Goal: Complete application form

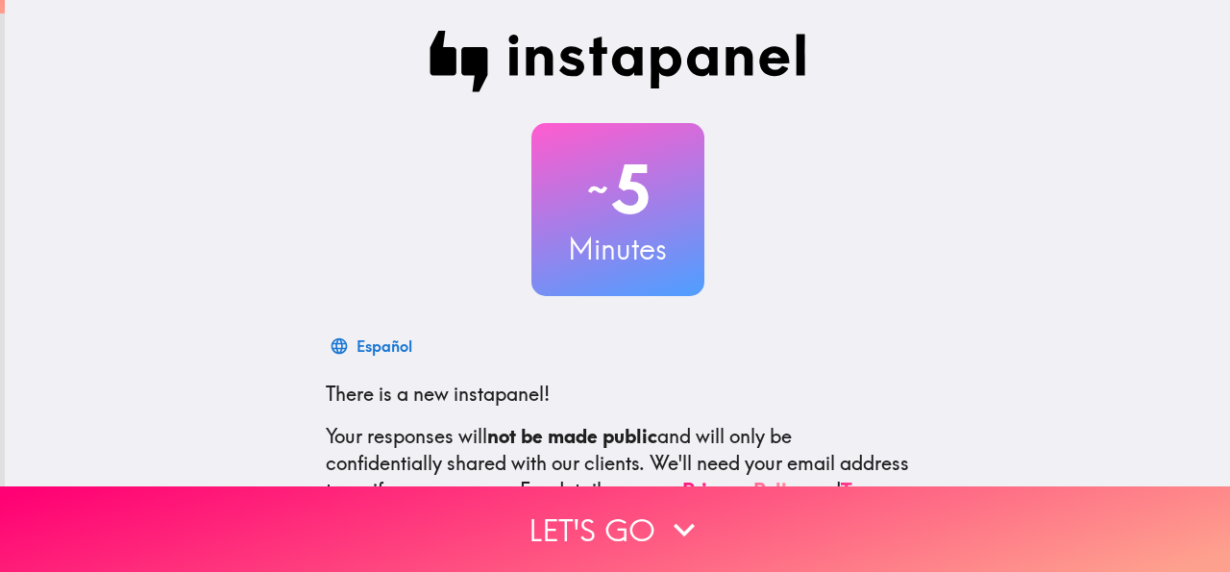
scroll to position [229, 0]
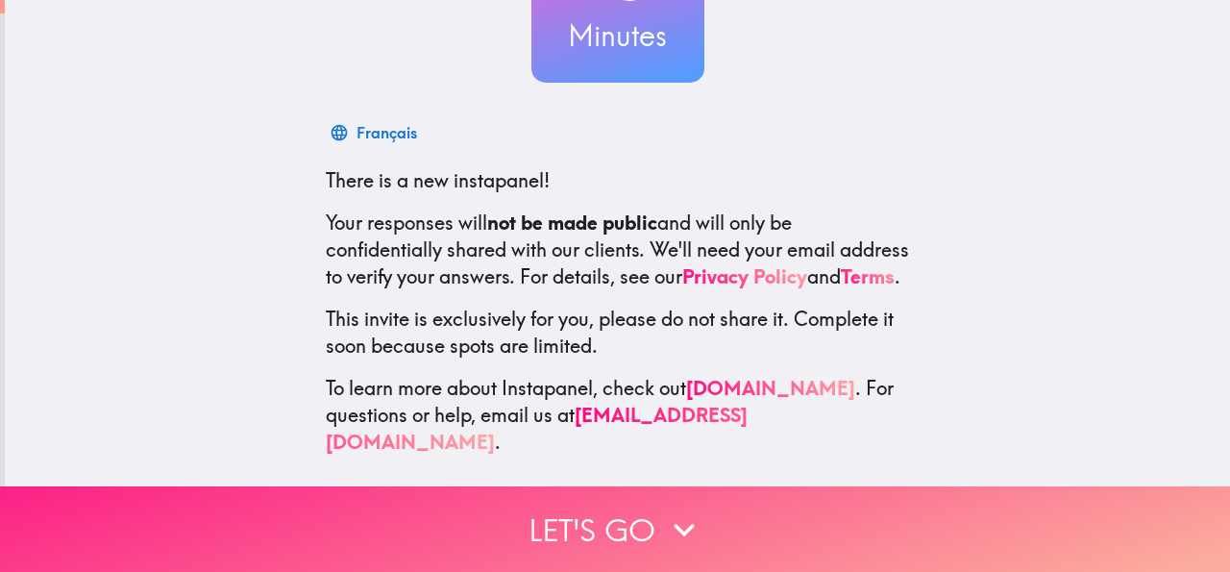
click at [640, 505] on button "Let's go" at bounding box center [615, 529] width 1230 height 86
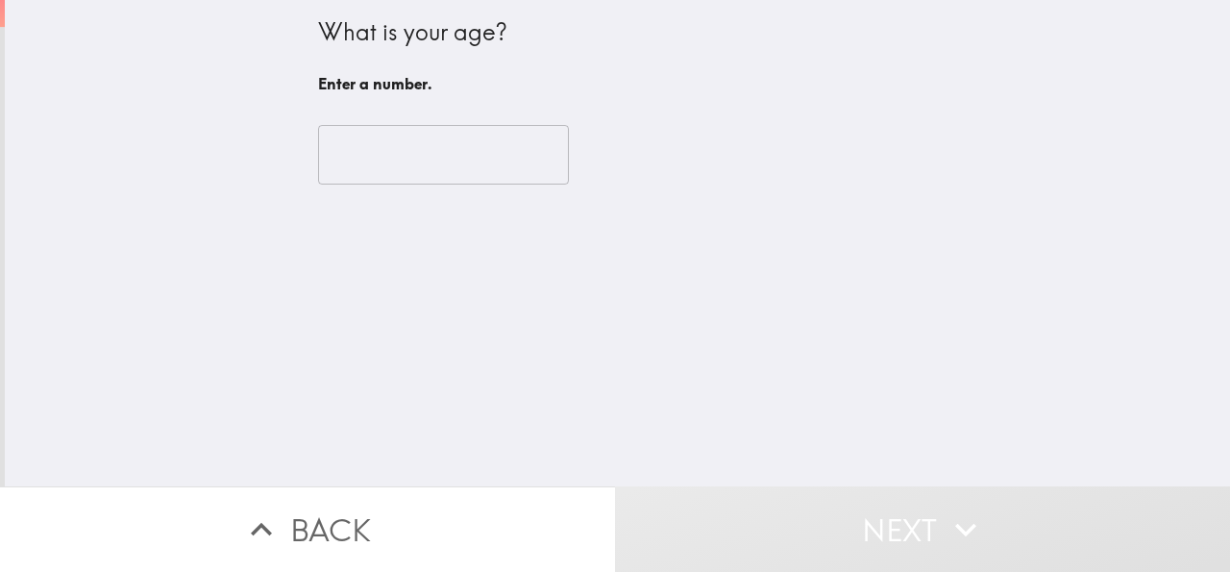
scroll to position [0, 0]
click at [476, 181] on input "number" at bounding box center [443, 155] width 251 height 60
click at [474, 172] on input "number" at bounding box center [443, 155] width 251 height 60
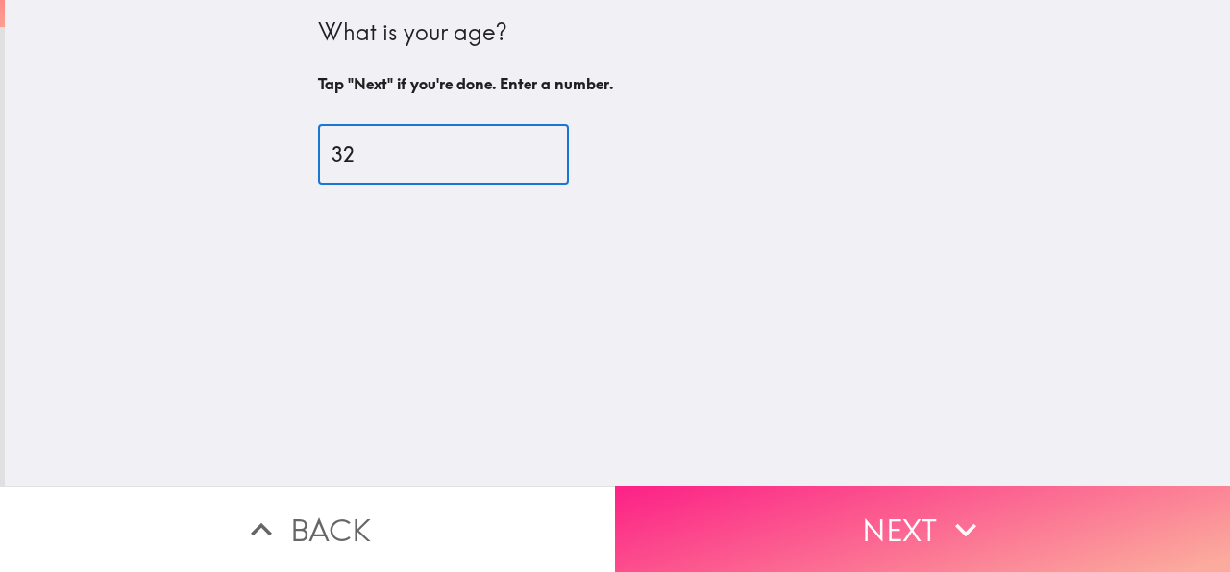
type input "32"
click at [723, 502] on button "Next" at bounding box center [922, 529] width 615 height 86
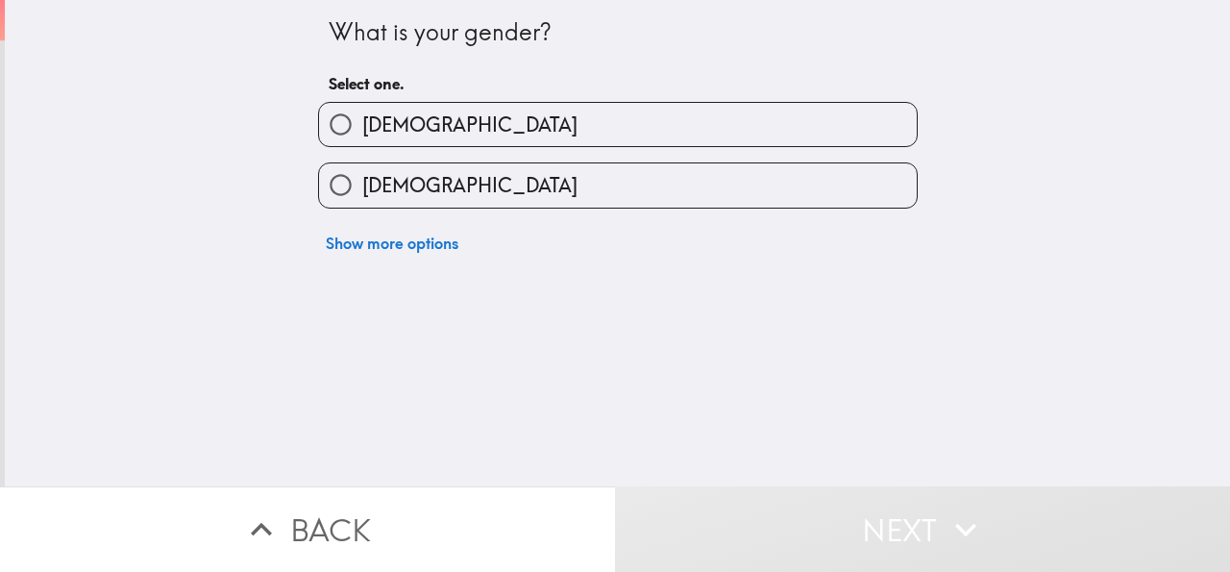
click at [655, 181] on label "[DEMOGRAPHIC_DATA]" at bounding box center [618, 184] width 598 height 43
click at [362, 181] on input "[DEMOGRAPHIC_DATA]" at bounding box center [340, 184] width 43 height 43
radio input "true"
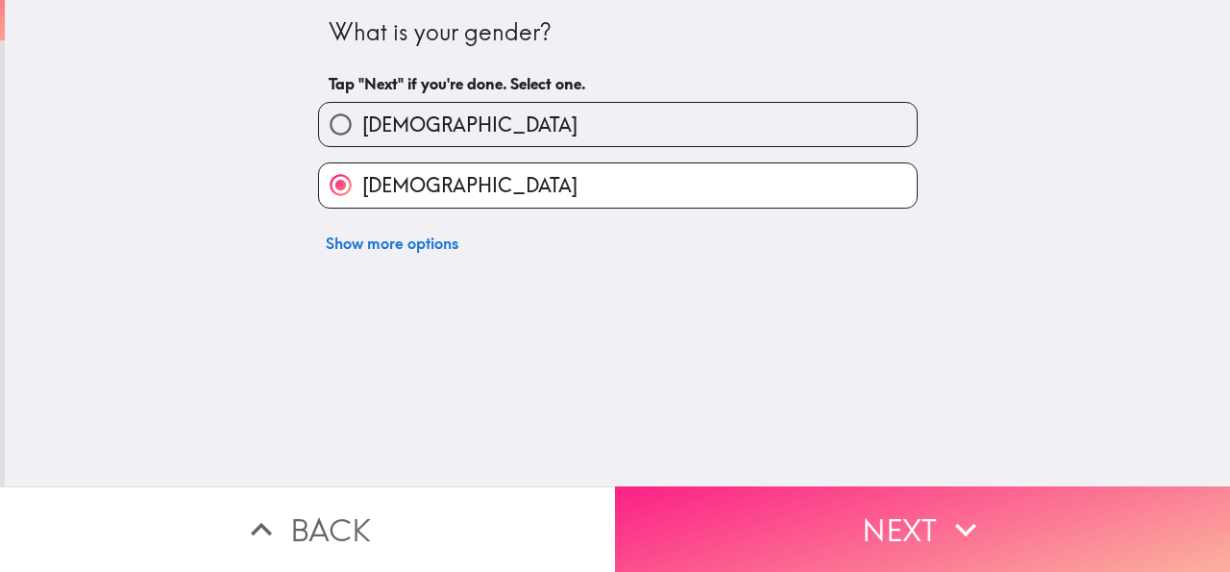
click at [726, 493] on button "Next" at bounding box center [922, 529] width 615 height 86
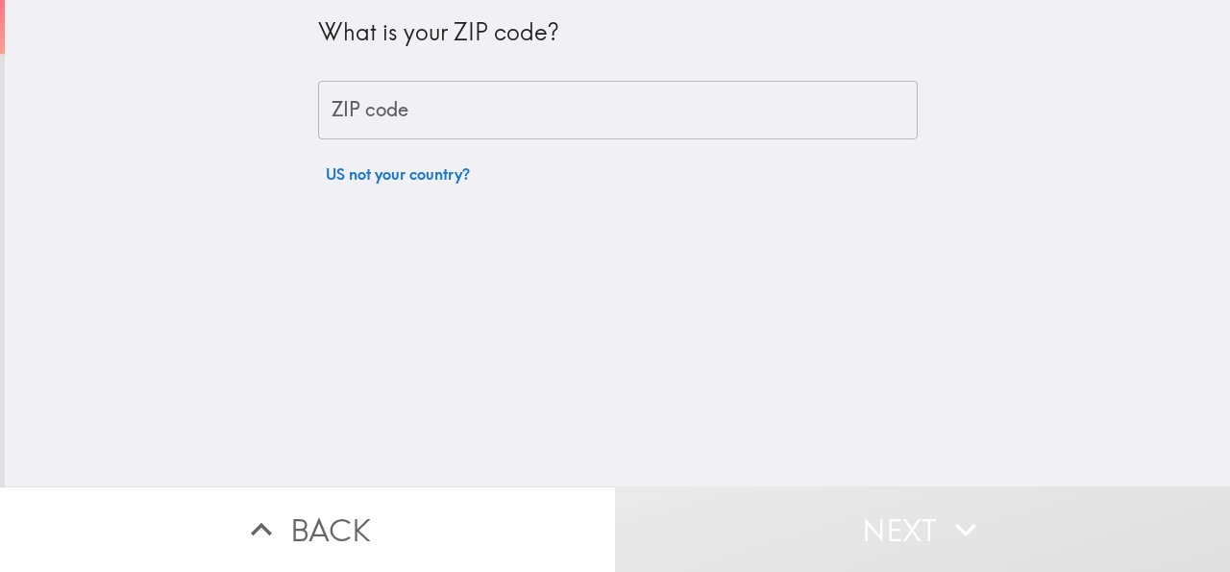
click at [603, 127] on input "ZIP code" at bounding box center [618, 111] width 600 height 60
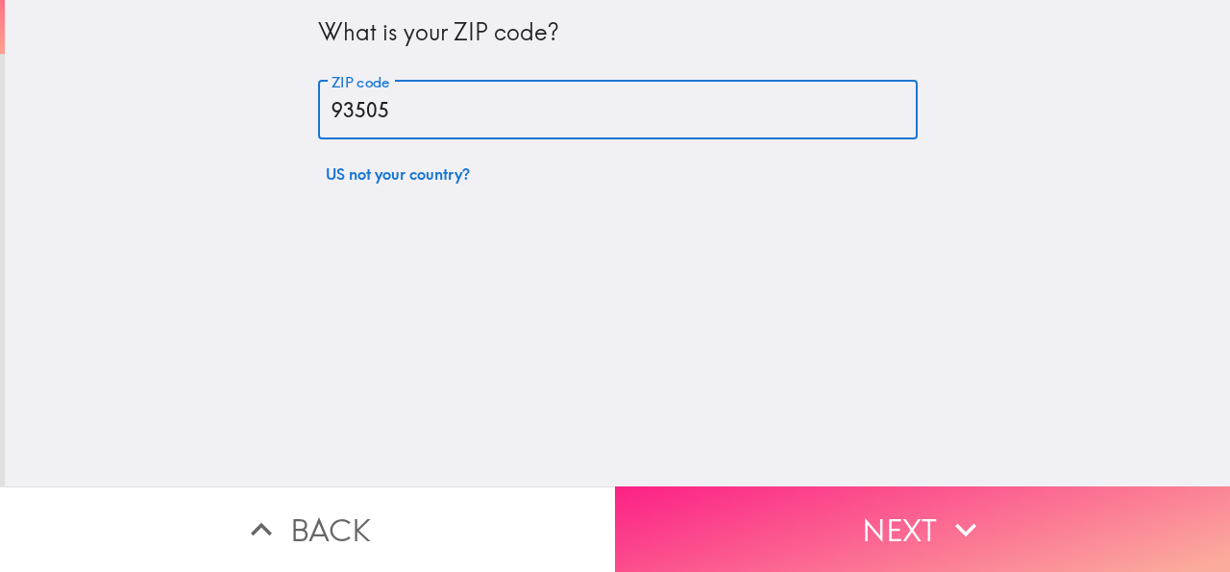
type input "93505"
click at [778, 500] on button "Next" at bounding box center [922, 529] width 615 height 86
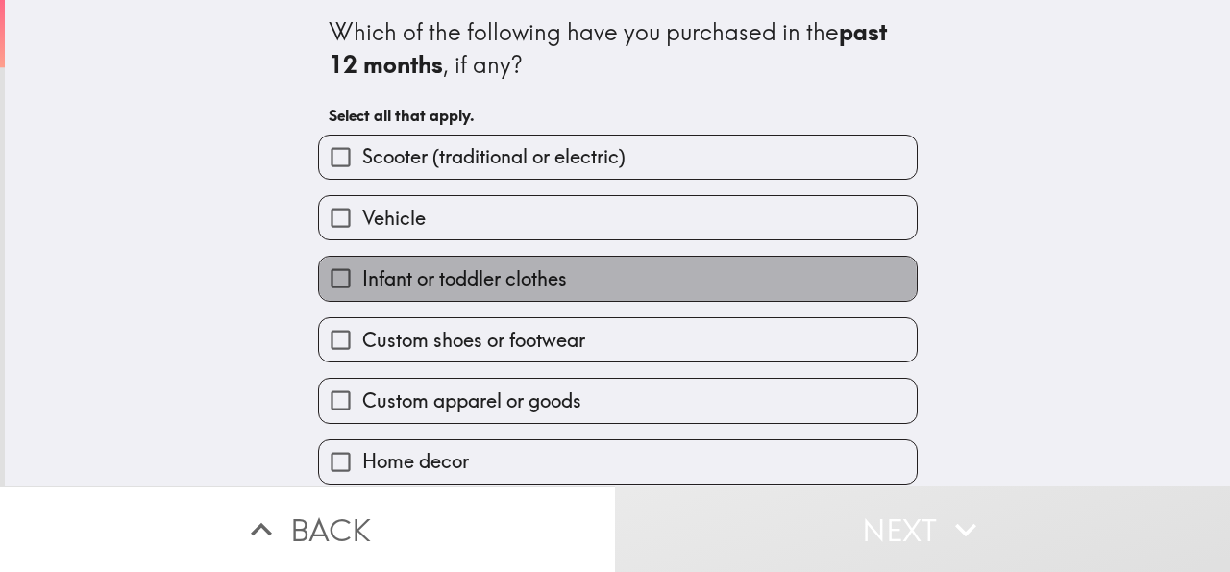
click at [485, 285] on span "Infant or toddler clothes" at bounding box center [464, 278] width 205 height 27
click at [362, 285] on input "Infant or toddler clothes" at bounding box center [340, 278] width 43 height 43
checkbox input "true"
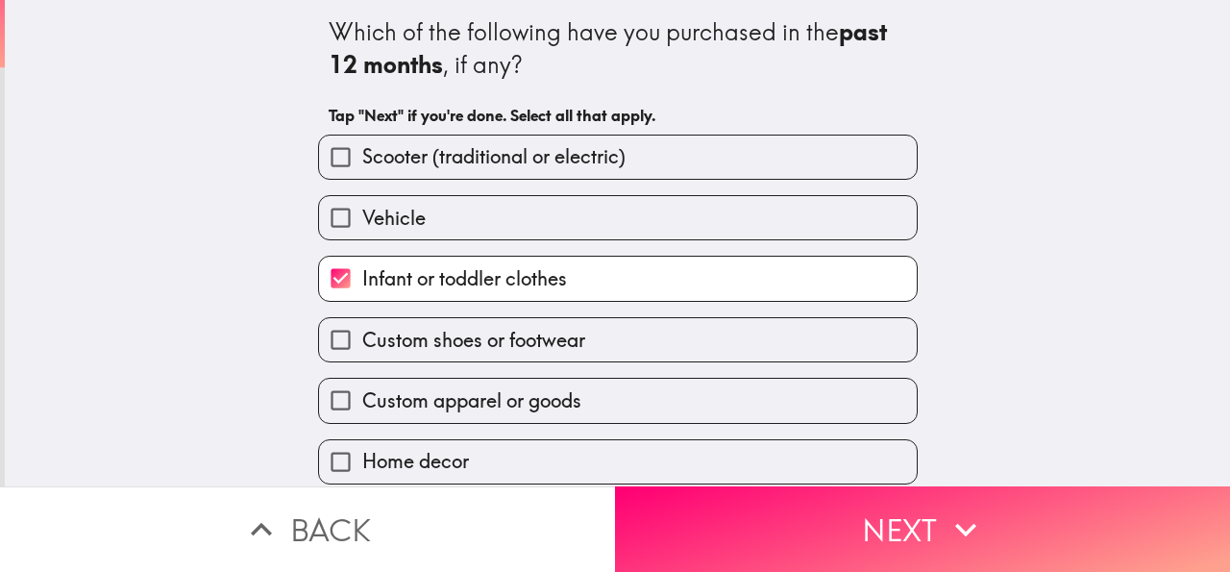
click at [483, 343] on span "Custom shoes or footwear" at bounding box center [473, 340] width 223 height 27
click at [362, 343] on input "Custom shoes or footwear" at bounding box center [340, 339] width 43 height 43
checkbox input "true"
click at [474, 399] on span "Custom apparel or goods" at bounding box center [471, 400] width 219 height 27
click at [362, 399] on input "Custom apparel or goods" at bounding box center [340, 400] width 43 height 43
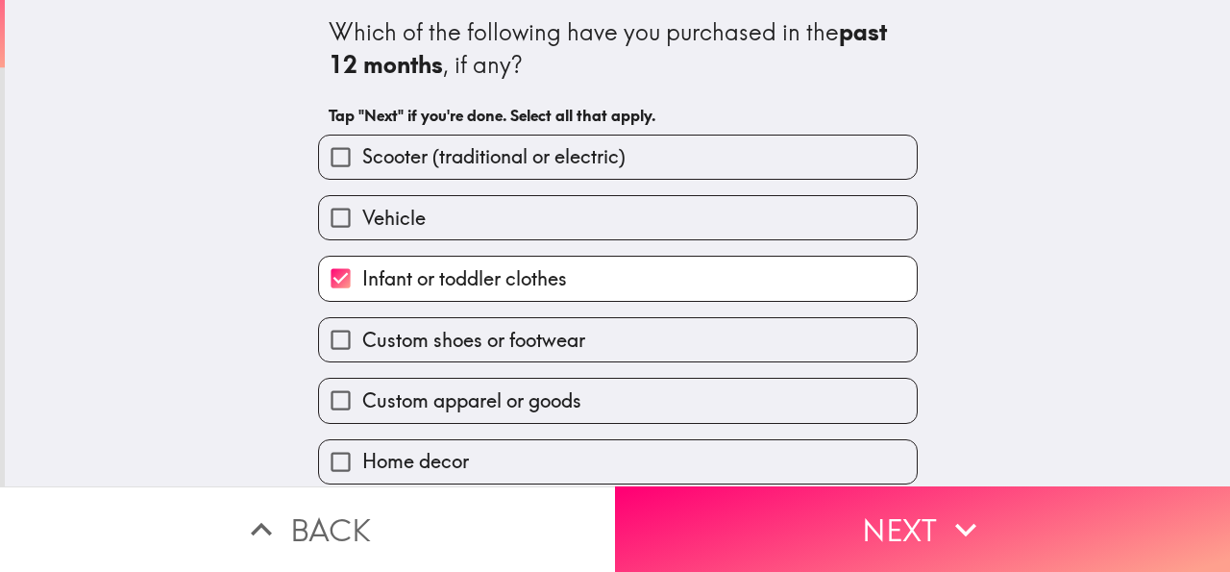
checkbox input "true"
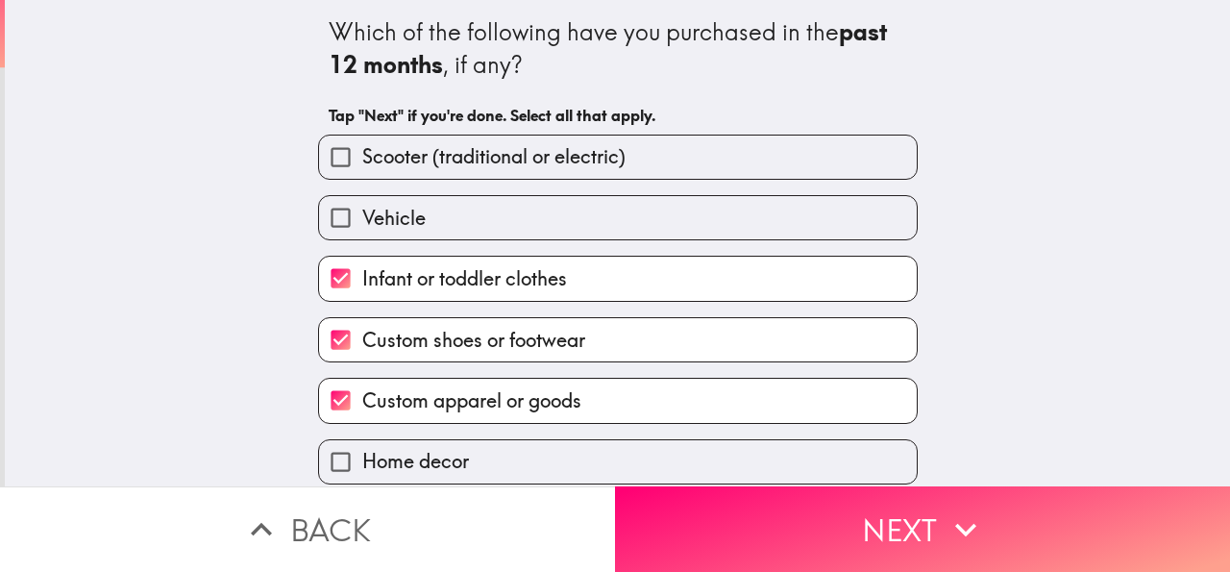
scroll to position [141, 0]
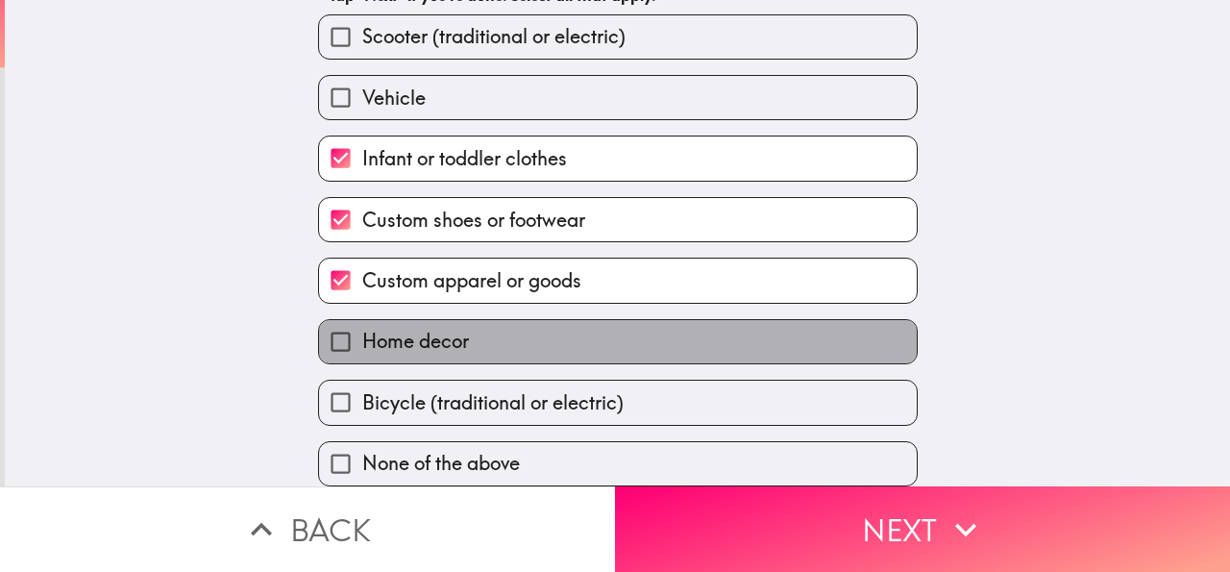
click at [460, 320] on label "Home decor" at bounding box center [618, 341] width 598 height 43
click at [362, 320] on input "Home decor" at bounding box center [340, 341] width 43 height 43
checkbox input "true"
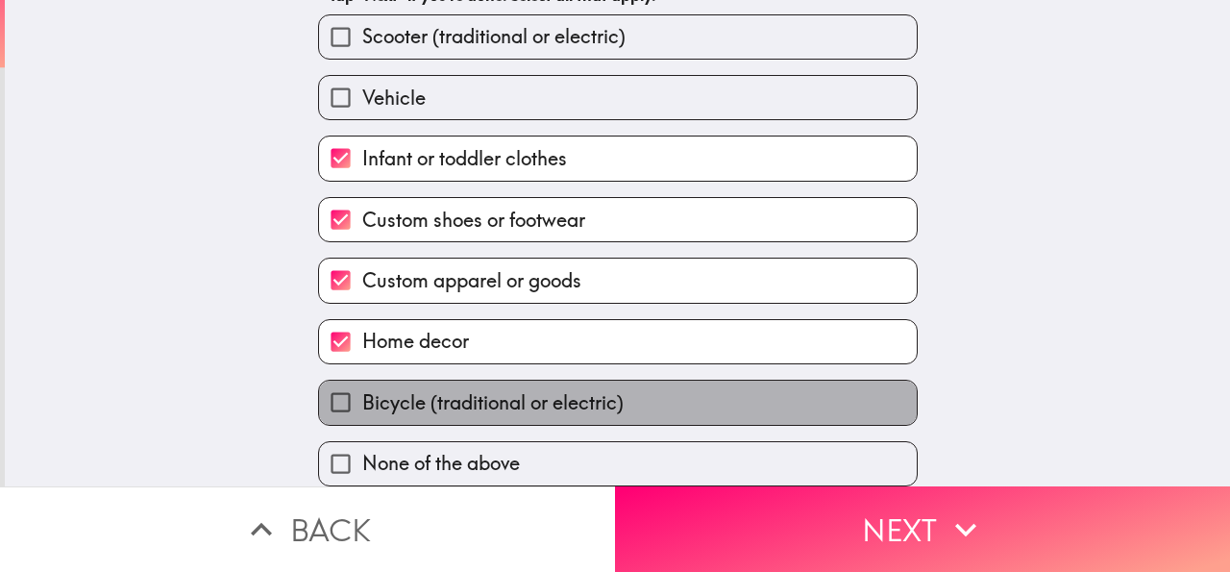
click at [474, 389] on span "Bicycle (traditional or electric)" at bounding box center [492, 402] width 261 height 27
click at [362, 381] on input "Bicycle (traditional or electric)" at bounding box center [340, 402] width 43 height 43
checkbox input "true"
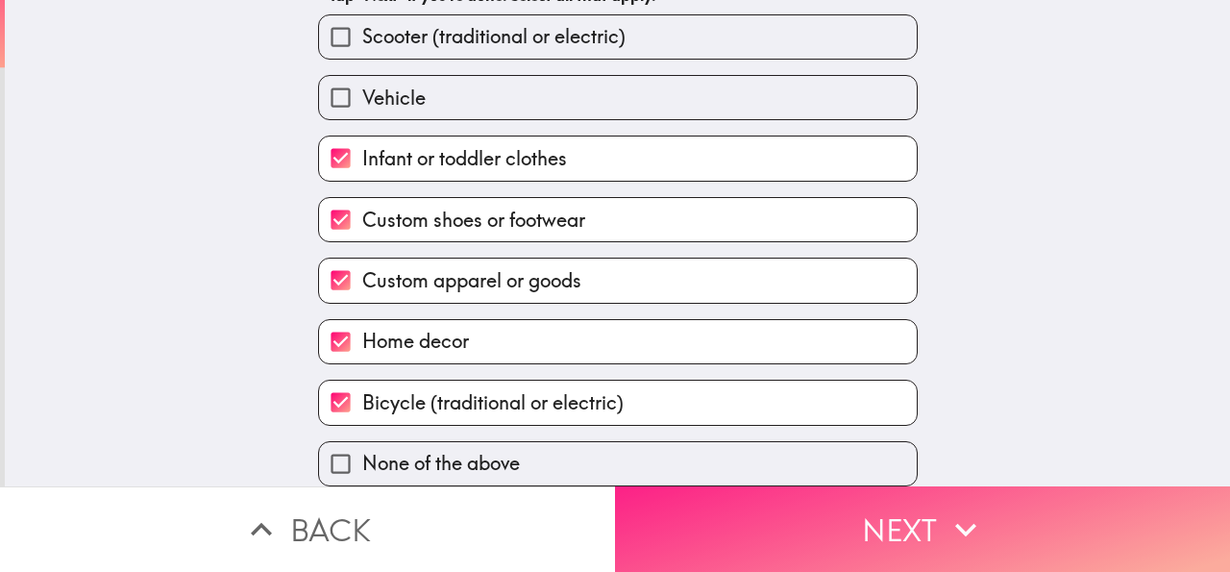
click at [677, 491] on button "Next" at bounding box center [922, 529] width 615 height 86
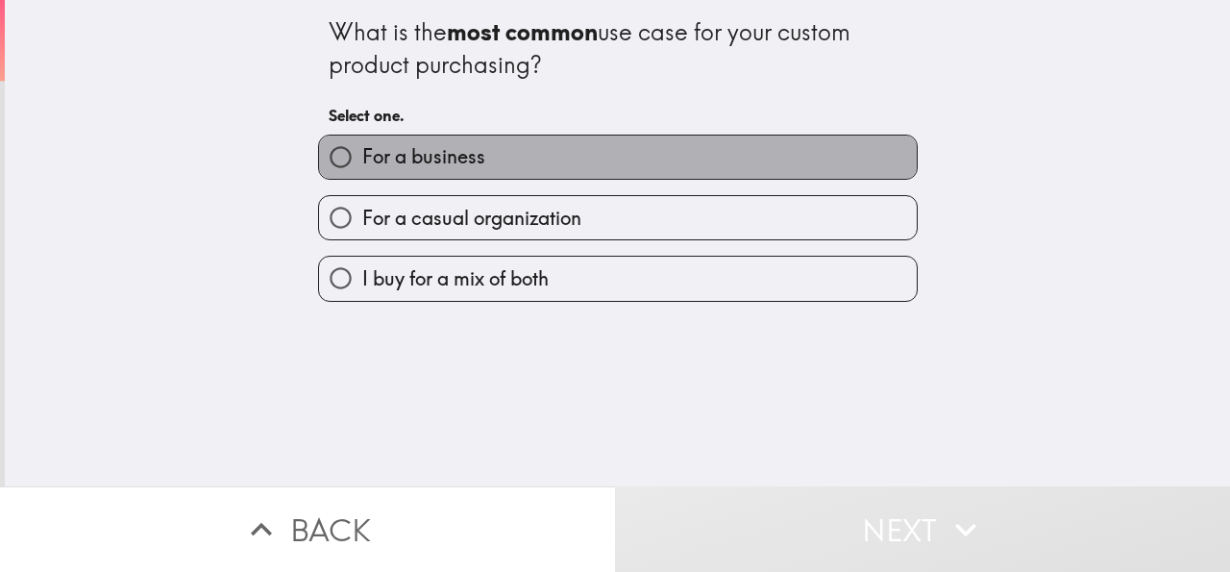
click at [415, 140] on label "For a business" at bounding box center [618, 157] width 598 height 43
click at [362, 140] on input "For a business" at bounding box center [340, 157] width 43 height 43
radio input "true"
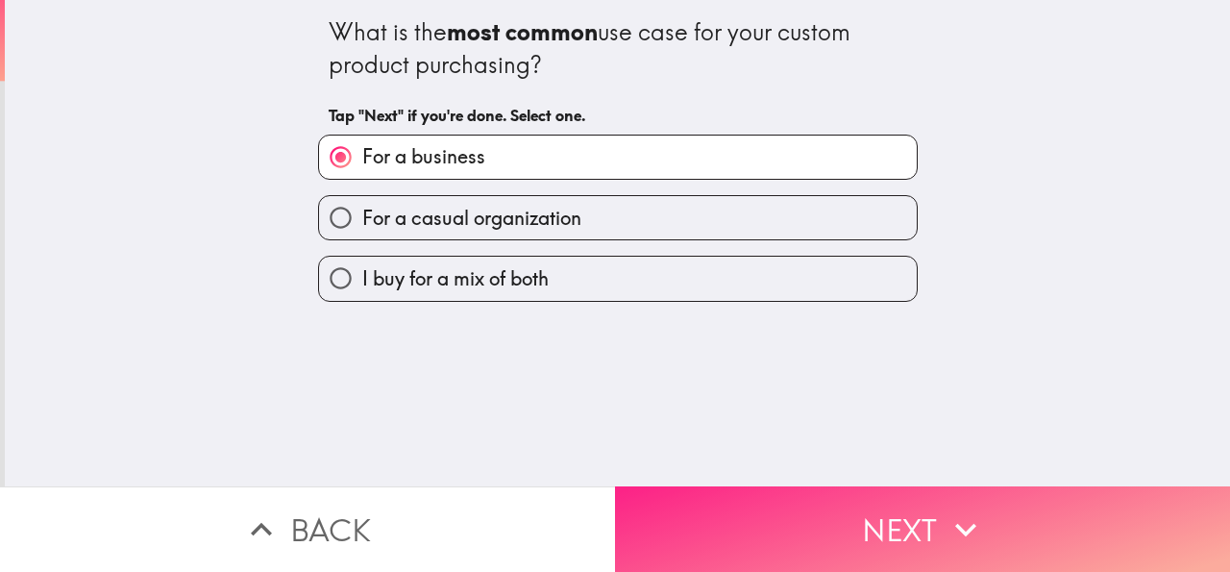
click at [698, 514] on button "Next" at bounding box center [922, 529] width 615 height 86
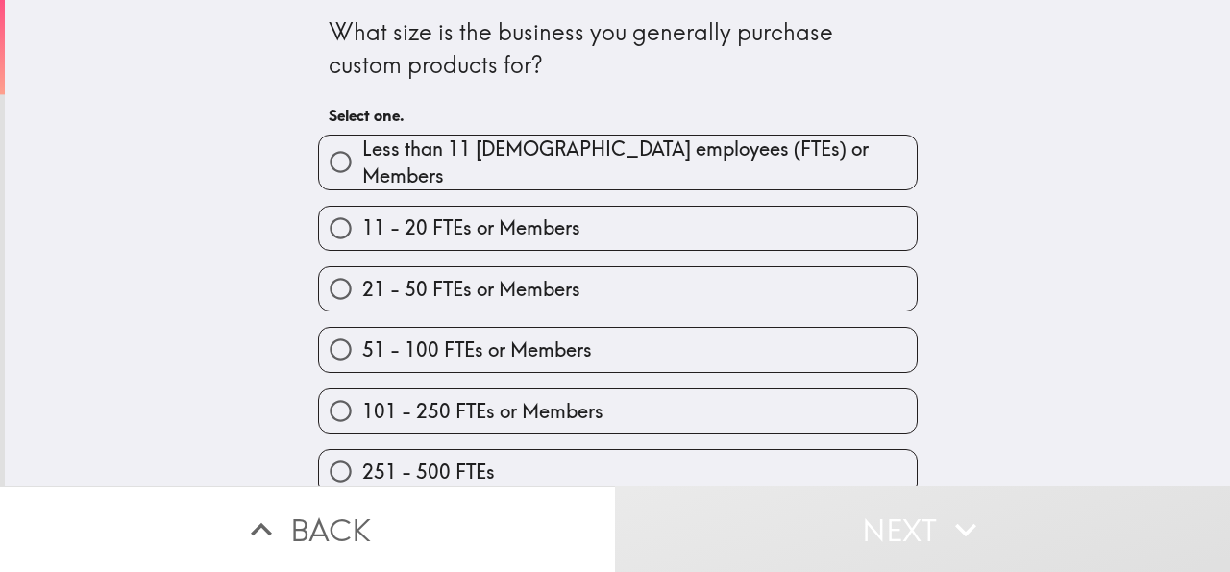
scroll to position [79, 0]
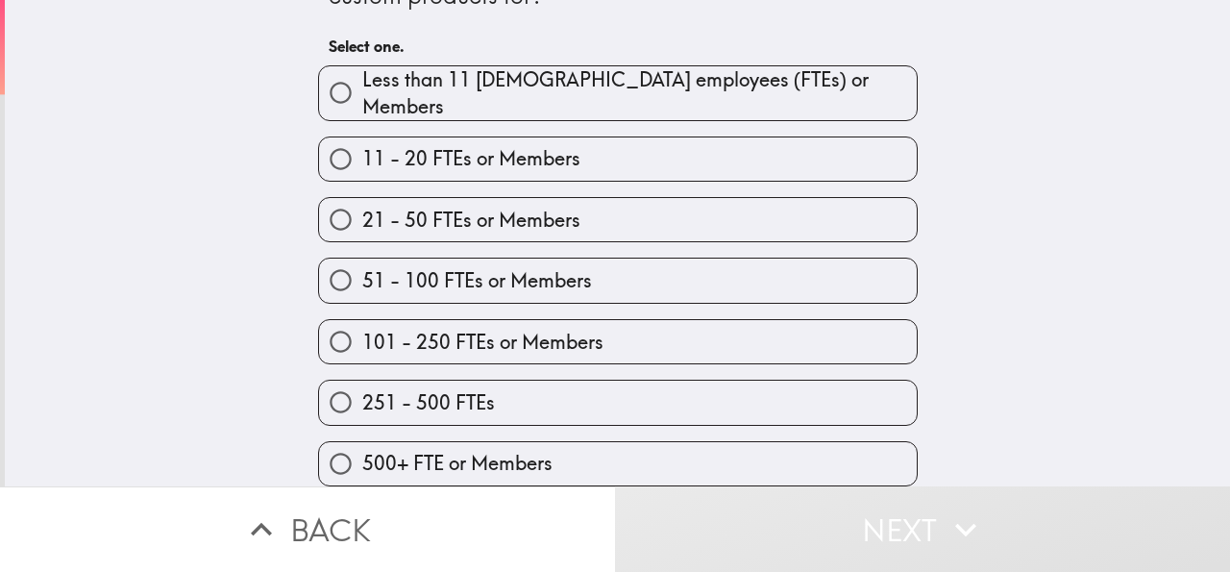
click at [460, 442] on label "500+ FTE or Members" at bounding box center [618, 463] width 598 height 43
click at [362, 442] on input "500+ FTE or Members" at bounding box center [340, 463] width 43 height 43
radio input "true"
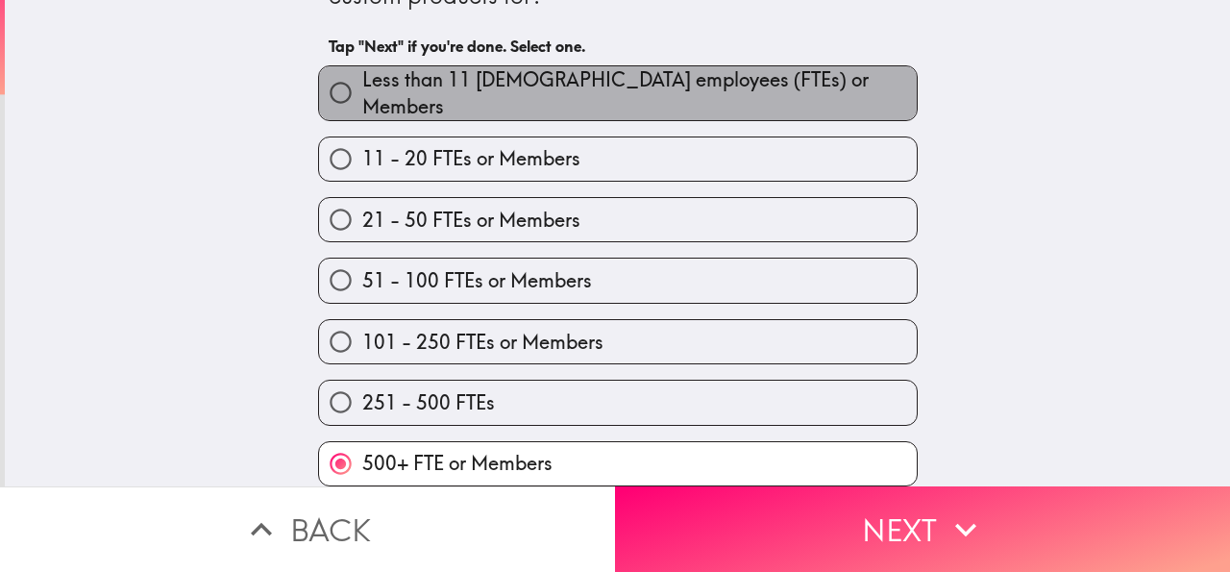
click at [640, 66] on span "Less than 11 [DEMOGRAPHIC_DATA] employees (FTEs) or Members" at bounding box center [639, 93] width 555 height 54
click at [362, 71] on input "Less than 11 [DEMOGRAPHIC_DATA] employees (FTEs) or Members" at bounding box center [340, 92] width 43 height 43
radio input "true"
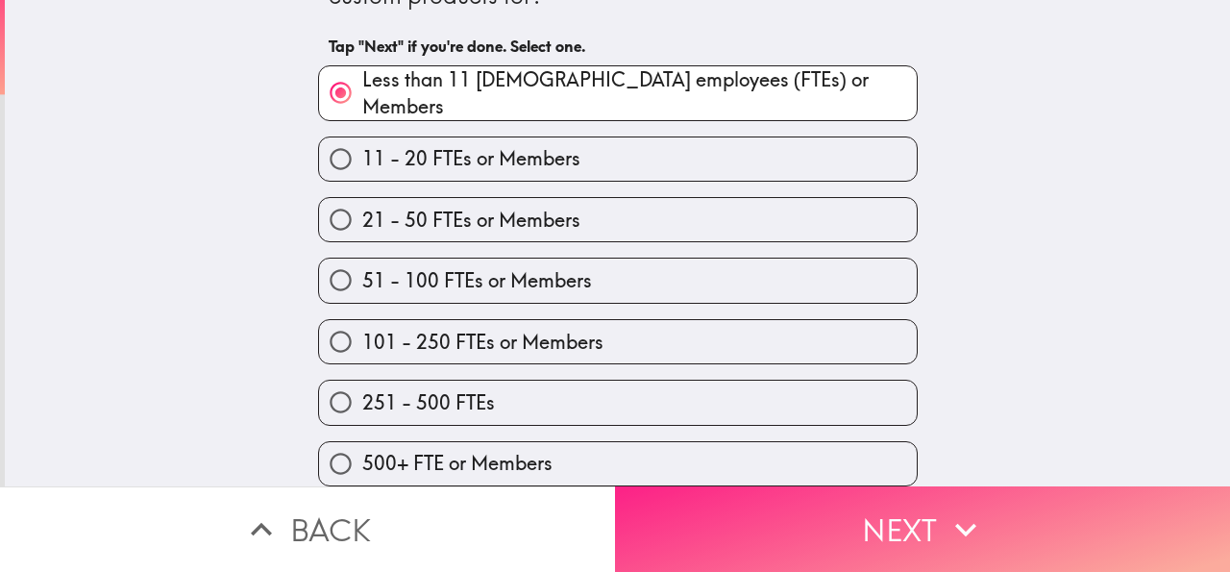
click at [762, 487] on button "Next" at bounding box center [922, 529] width 615 height 86
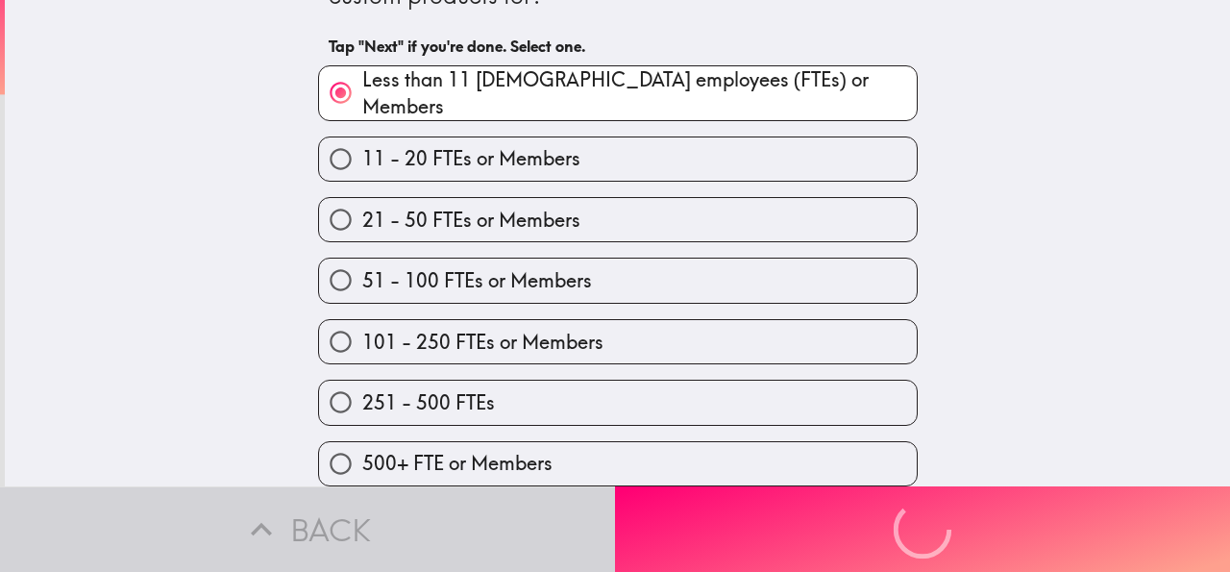
scroll to position [0, 0]
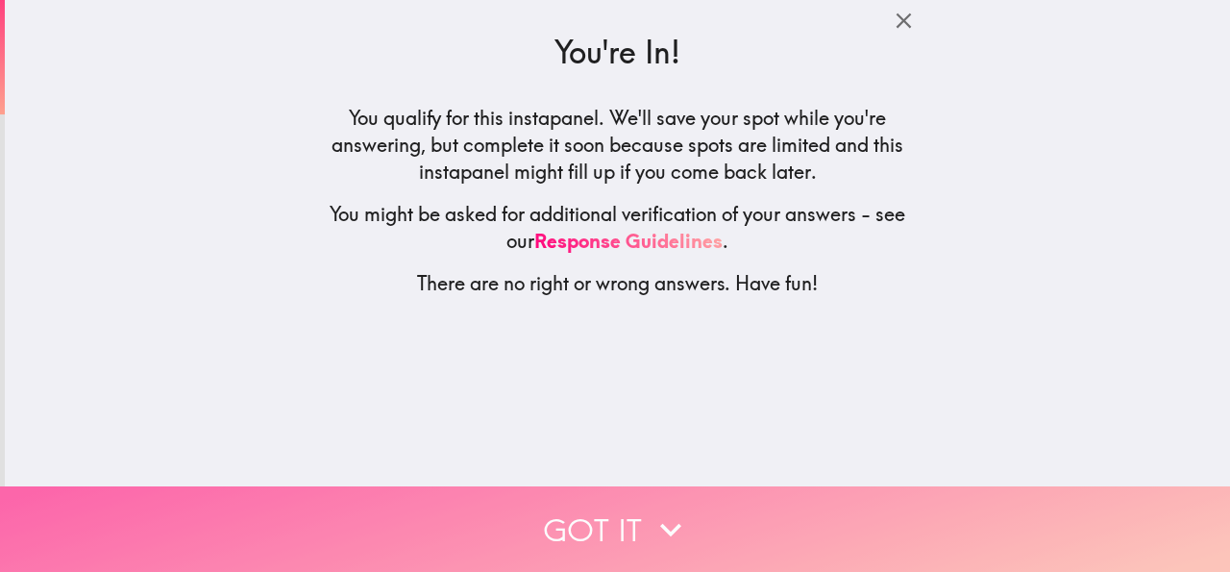
click at [614, 490] on button "Got it" at bounding box center [615, 529] width 1230 height 86
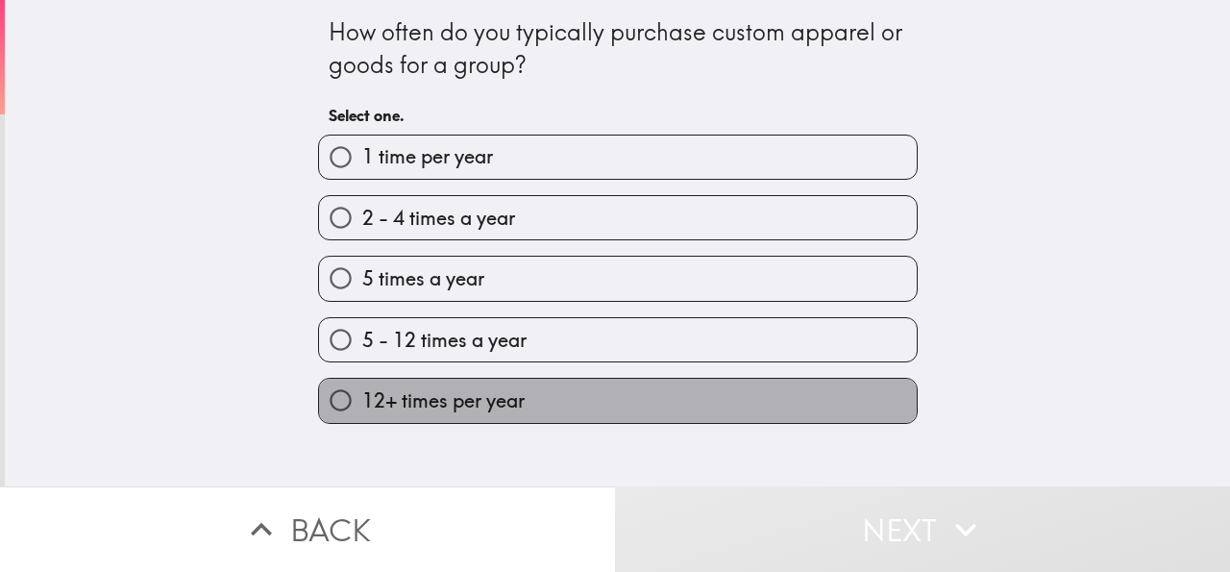
click at [512, 394] on label "12+ times per year" at bounding box center [618, 400] width 598 height 43
click at [362, 394] on input "12+ times per year" at bounding box center [340, 400] width 43 height 43
radio input "true"
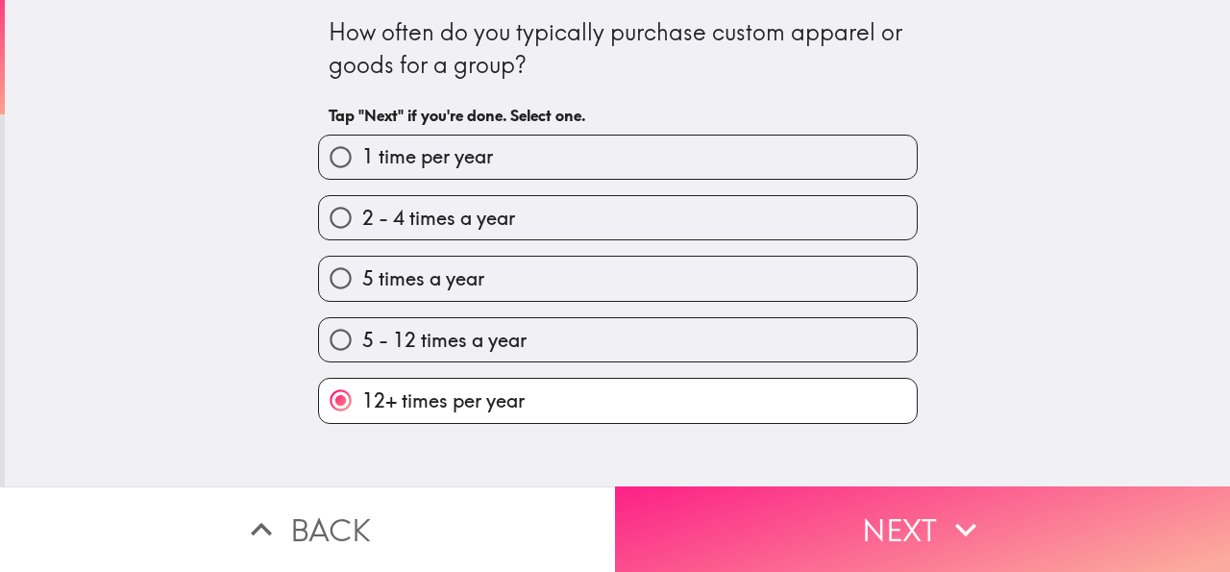
click at [649, 486] on button "Next" at bounding box center [922, 529] width 615 height 86
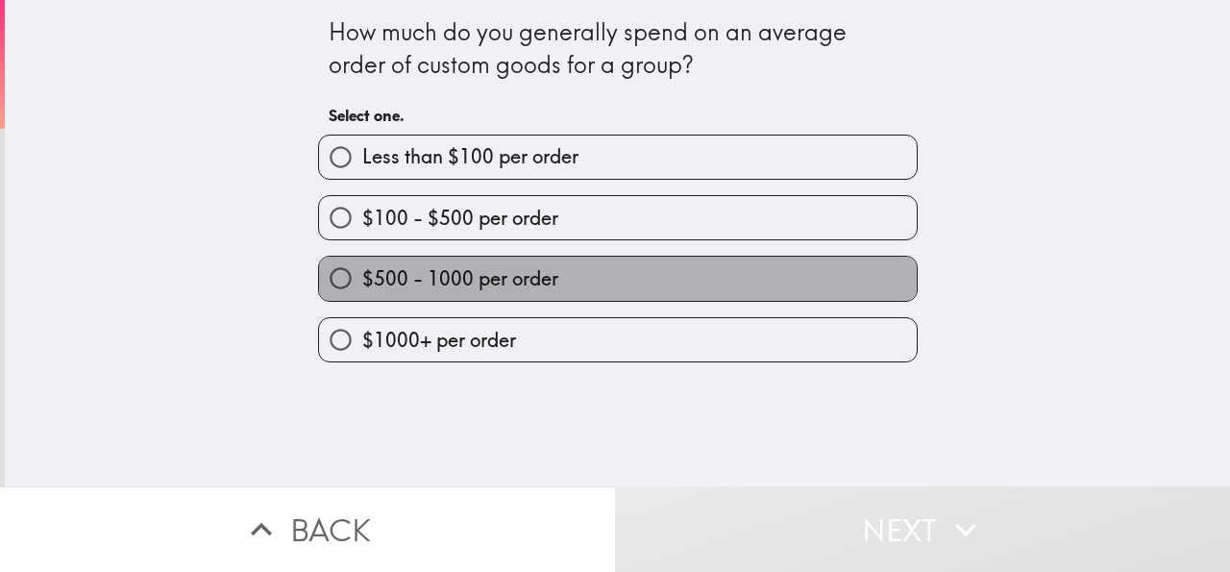
click at [507, 283] on span "$500 - 1000 per order" at bounding box center [460, 278] width 196 height 27
click at [362, 283] on input "$500 - 1000 per order" at bounding box center [340, 278] width 43 height 43
radio input "true"
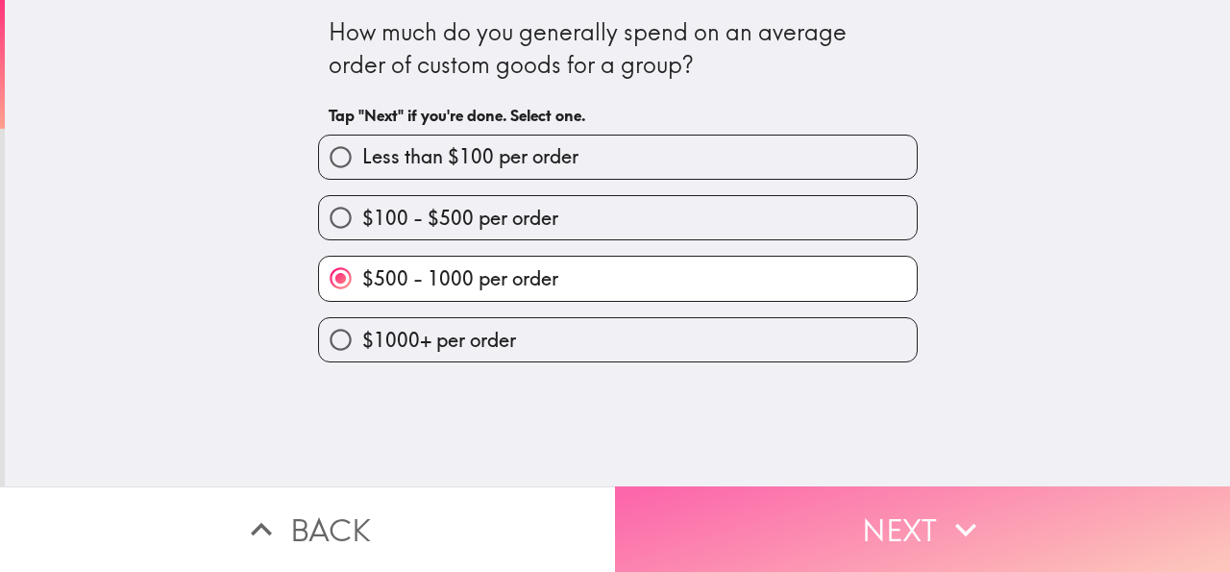
click at [677, 486] on button "Next" at bounding box center [922, 529] width 615 height 86
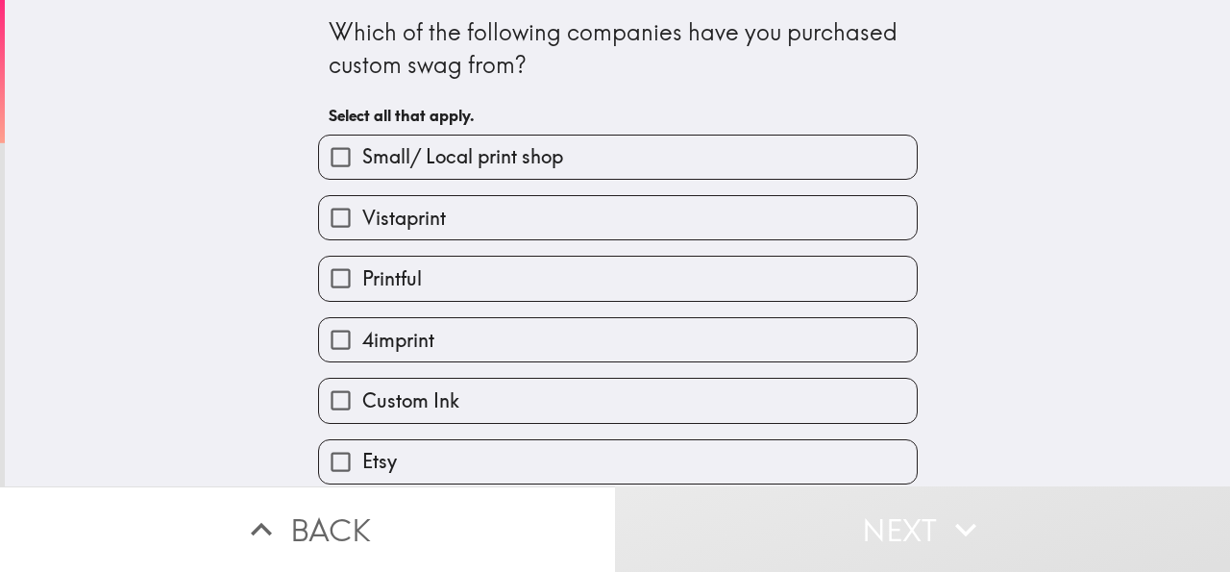
click at [419, 170] on span "Small/ Local print shop" at bounding box center [462, 156] width 201 height 27
click at [362, 170] on input "Small/ Local print shop" at bounding box center [340, 157] width 43 height 43
checkbox input "true"
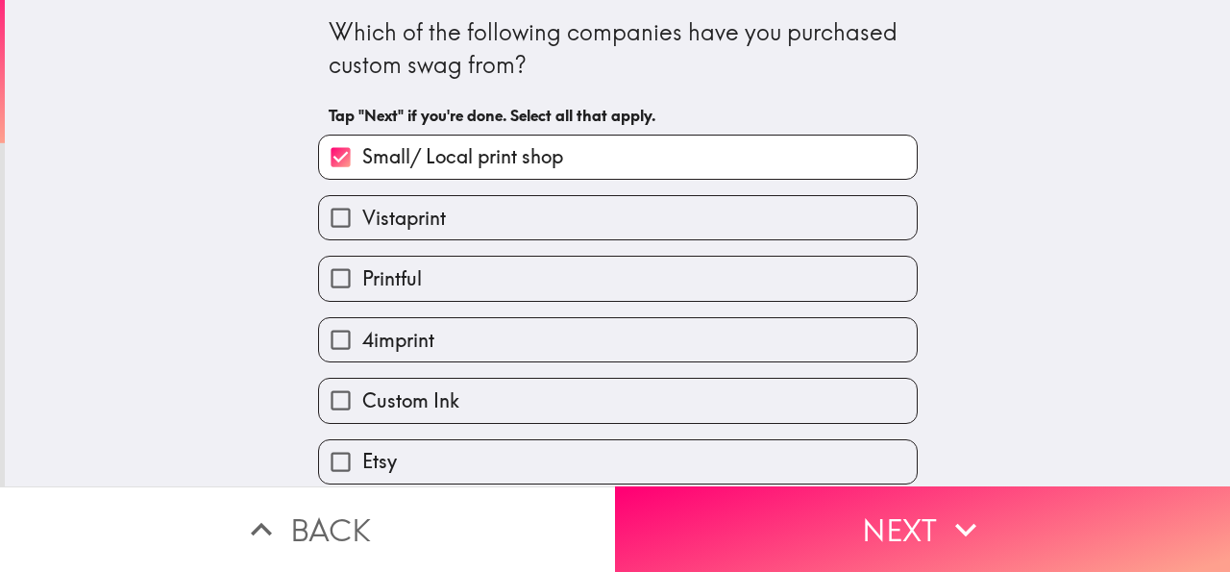
click at [420, 243] on div "Printful" at bounding box center [610, 270] width 615 height 61
click at [423, 279] on label "Printful" at bounding box center [618, 278] width 598 height 43
click at [418, 333] on label "4imprint" at bounding box center [618, 339] width 598 height 43
click at [362, 333] on input "4imprint" at bounding box center [340, 339] width 43 height 43
checkbox input "true"
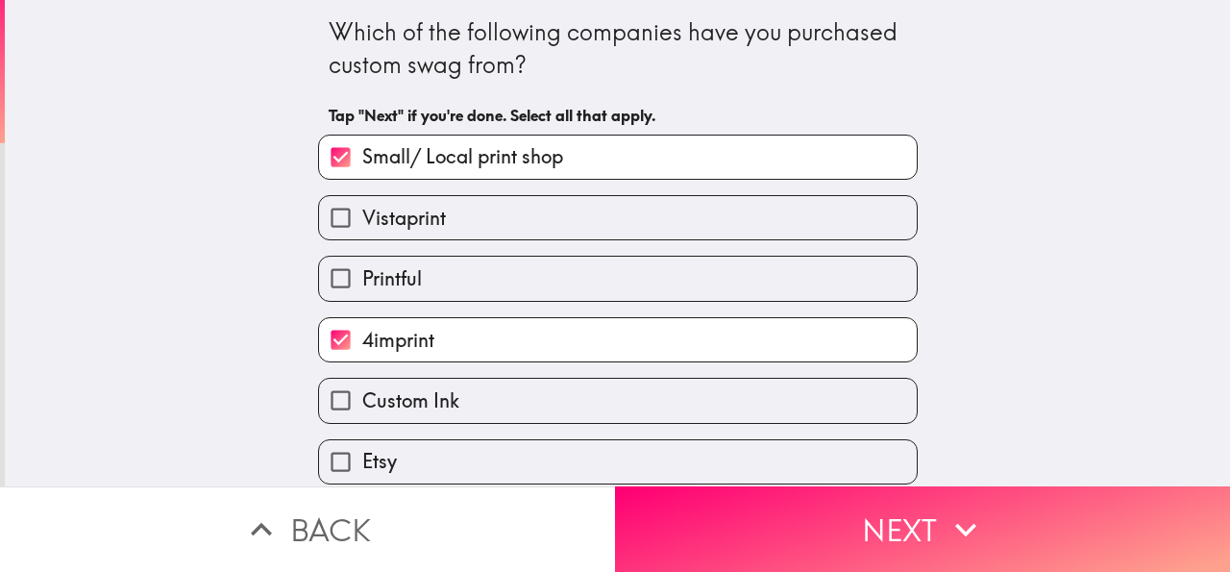
scroll to position [141, 0]
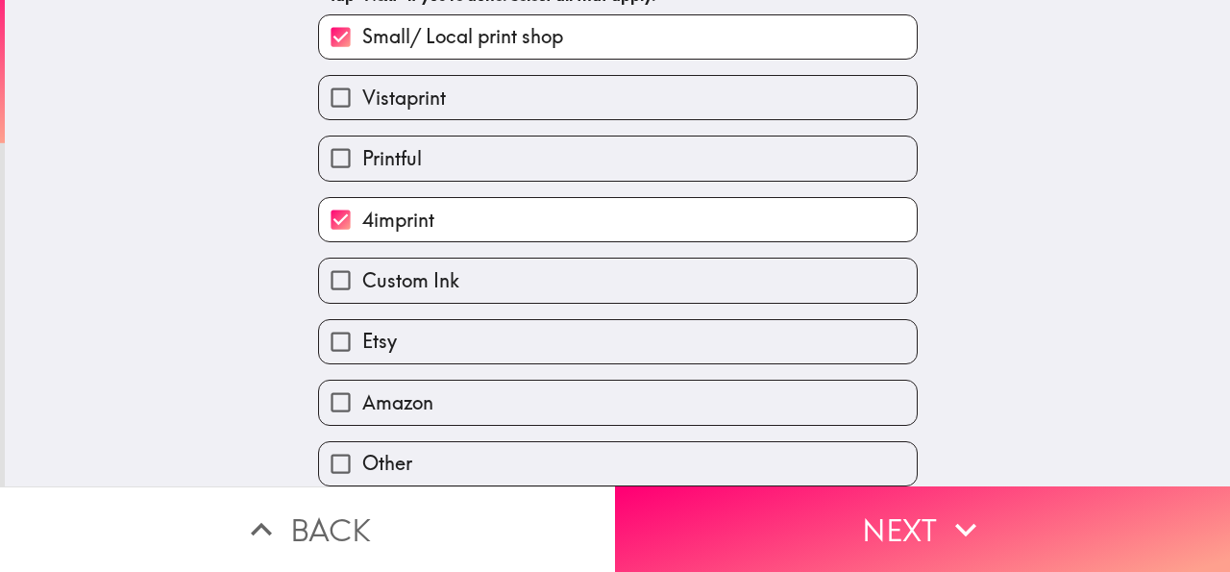
click at [412, 389] on span "Amazon" at bounding box center [397, 402] width 71 height 27
click at [362, 384] on input "Amazon" at bounding box center [340, 402] width 43 height 43
checkbox input "true"
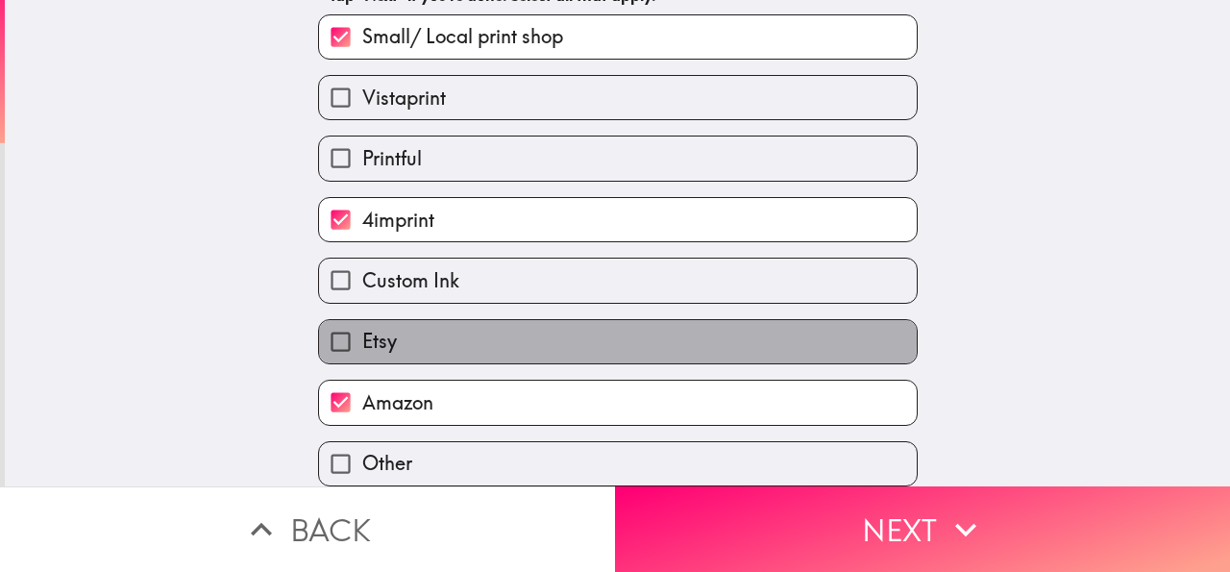
click at [403, 323] on label "Etsy" at bounding box center [618, 341] width 598 height 43
click at [362, 323] on input "Etsy" at bounding box center [340, 341] width 43 height 43
checkbox input "true"
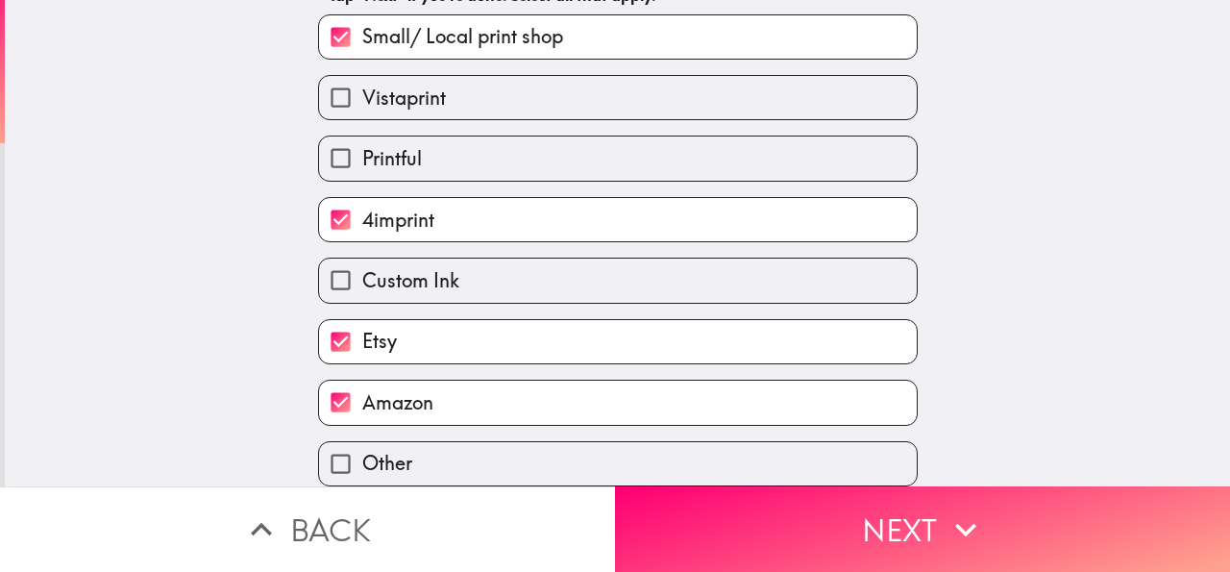
click at [408, 267] on span "Custom Ink" at bounding box center [410, 280] width 97 height 27
click at [362, 261] on input "Custom Ink" at bounding box center [340, 280] width 43 height 43
checkbox input "true"
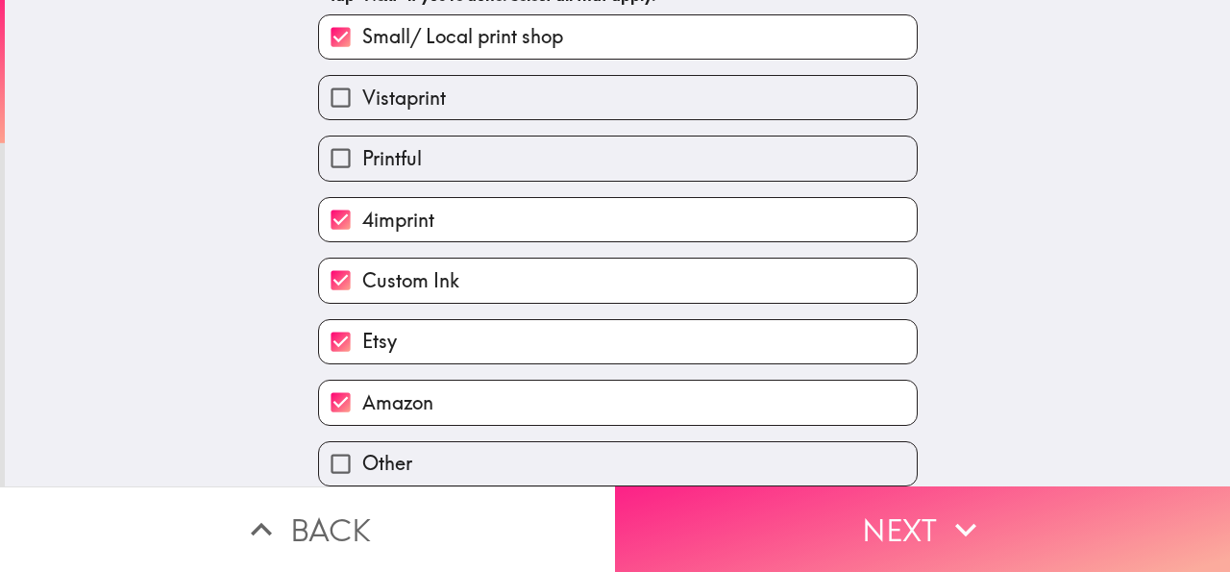
click at [649, 495] on button "Next" at bounding box center [922, 529] width 615 height 86
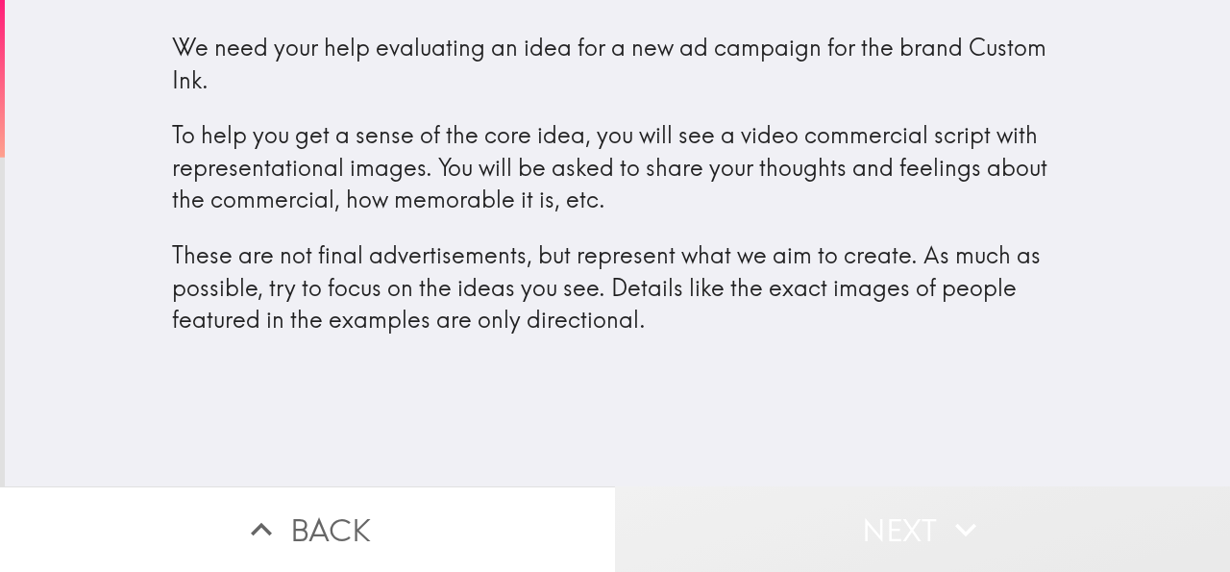
click at [810, 535] on button "Next" at bounding box center [922, 529] width 615 height 86
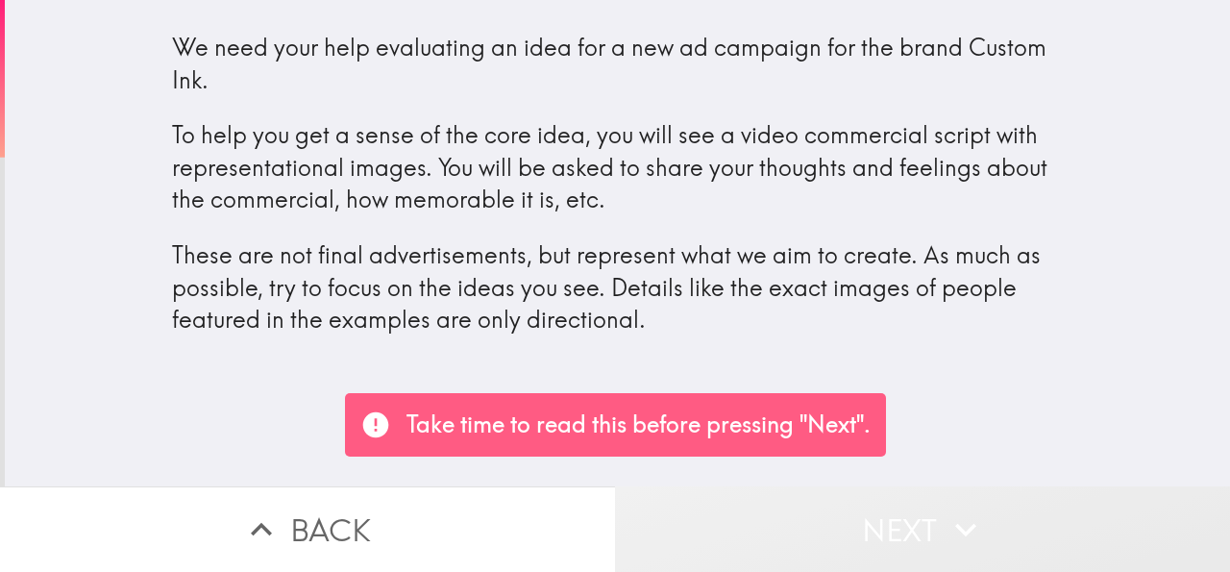
click at [792, 506] on button "Next" at bounding box center [922, 529] width 615 height 86
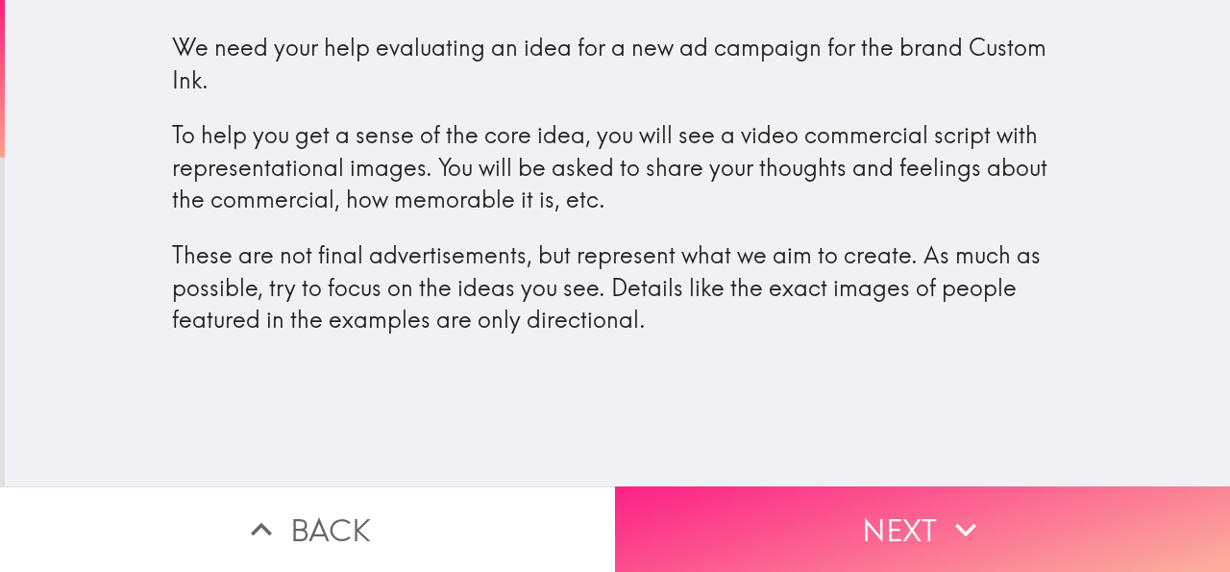
click at [716, 518] on button "Next" at bounding box center [922, 529] width 615 height 86
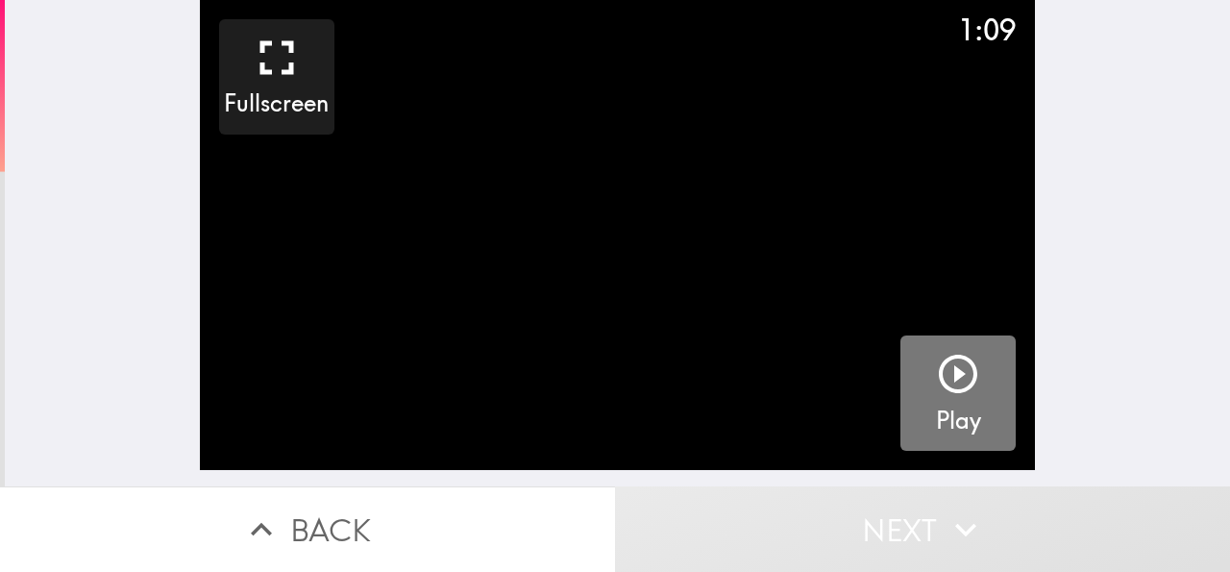
click at [945, 374] on icon "button" at bounding box center [958, 374] width 38 height 38
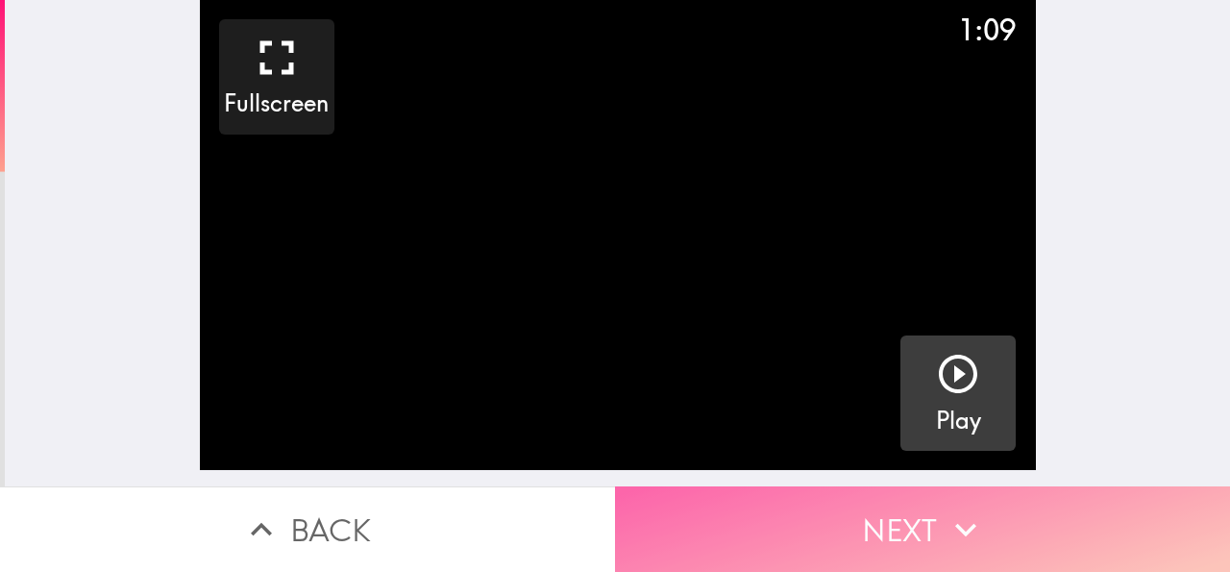
click at [901, 524] on button "Next" at bounding box center [922, 529] width 615 height 86
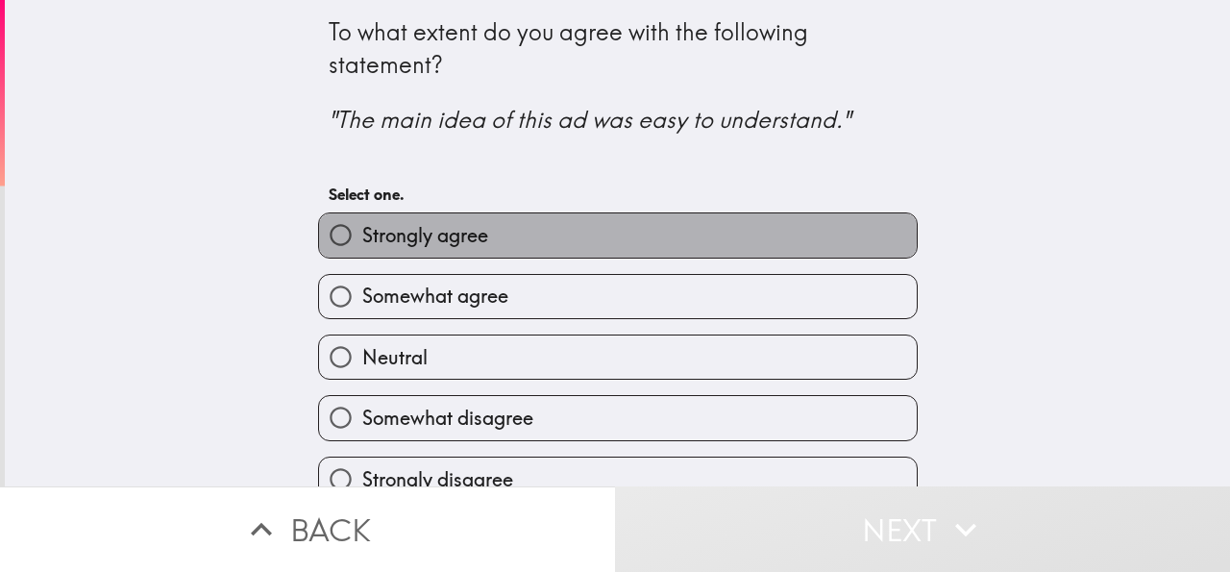
click at [447, 235] on span "Strongly agree" at bounding box center [425, 235] width 126 height 27
click at [362, 235] on input "Strongly agree" at bounding box center [340, 234] width 43 height 43
radio input "true"
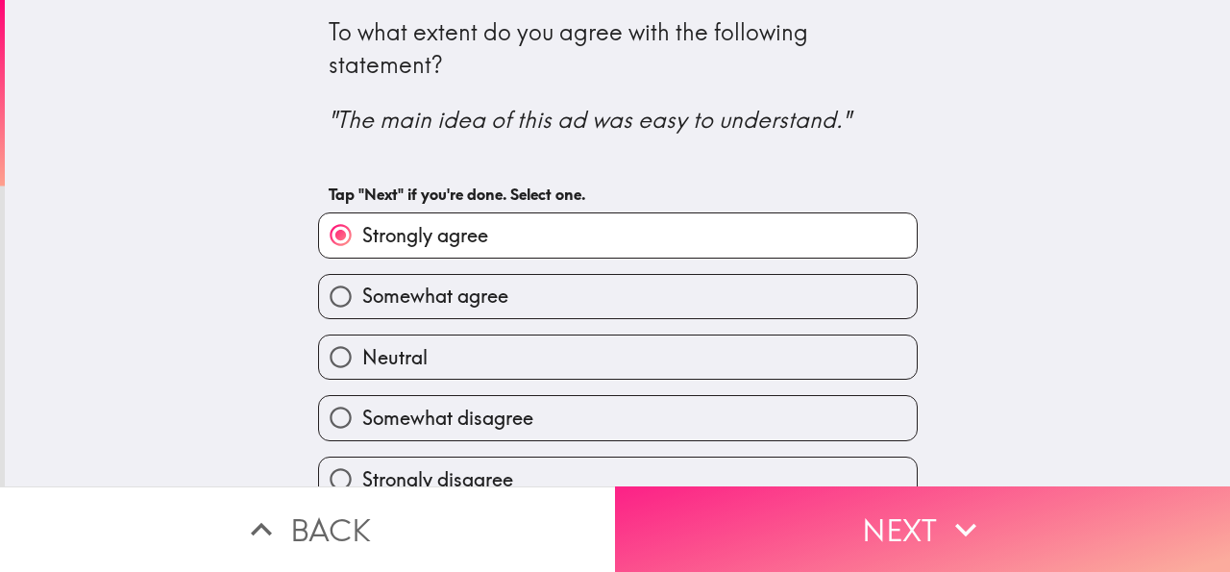
click at [733, 486] on button "Next" at bounding box center [922, 529] width 615 height 86
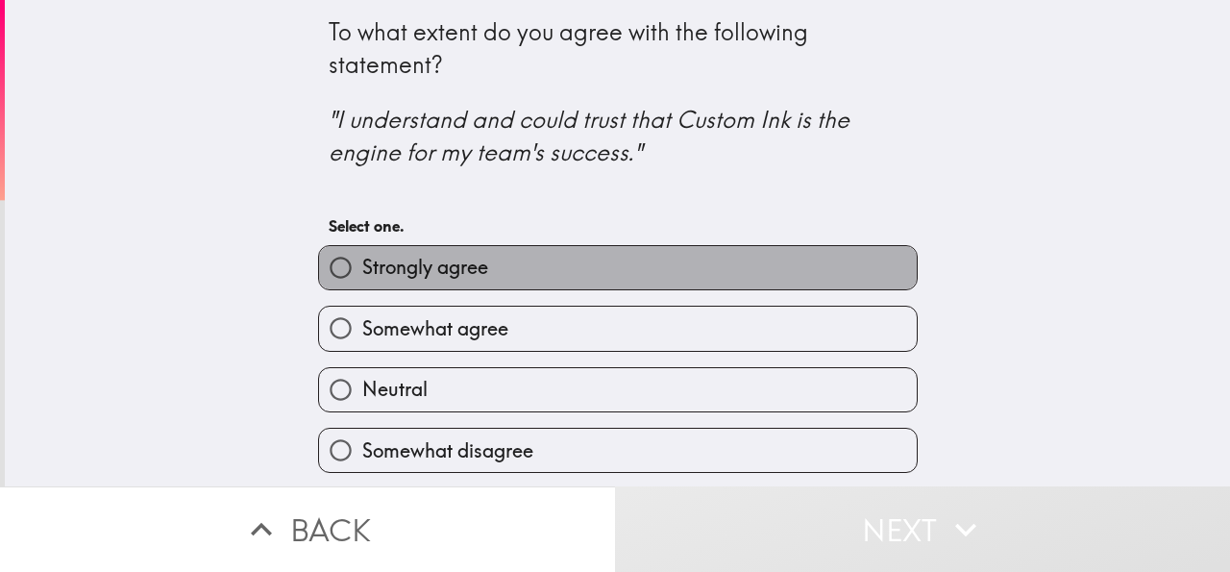
click at [510, 260] on label "Strongly agree" at bounding box center [618, 267] width 598 height 43
click at [362, 260] on input "Strongly agree" at bounding box center [340, 267] width 43 height 43
radio input "true"
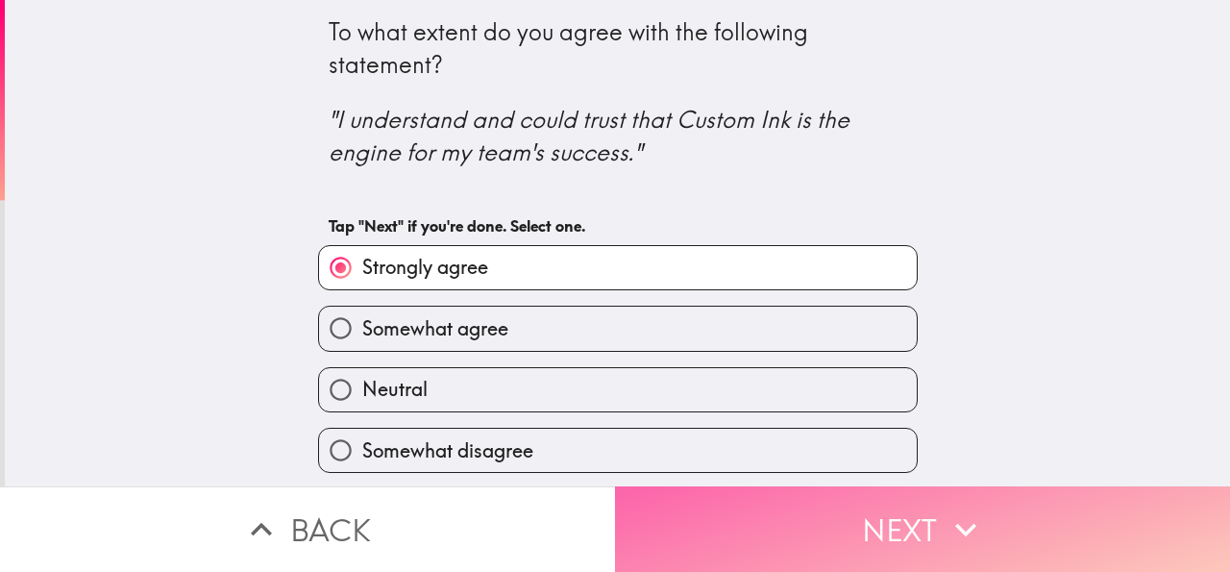
click at [729, 528] on button "Next" at bounding box center [922, 529] width 615 height 86
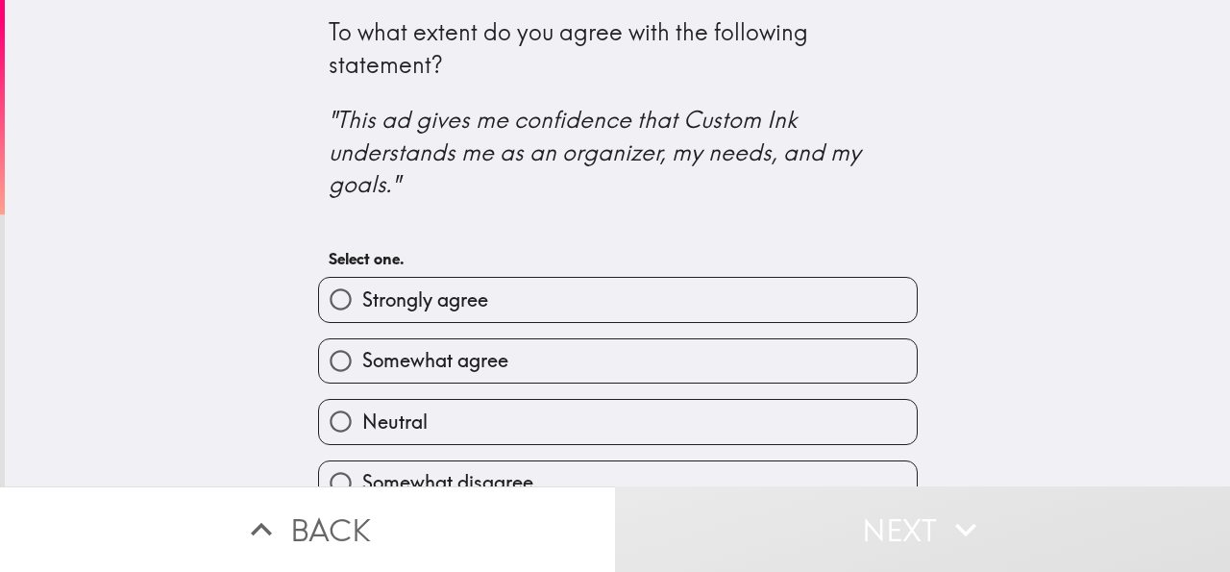
click at [578, 309] on label "Strongly agree" at bounding box center [618, 299] width 598 height 43
click at [362, 309] on input "Strongly agree" at bounding box center [340, 299] width 43 height 43
radio input "true"
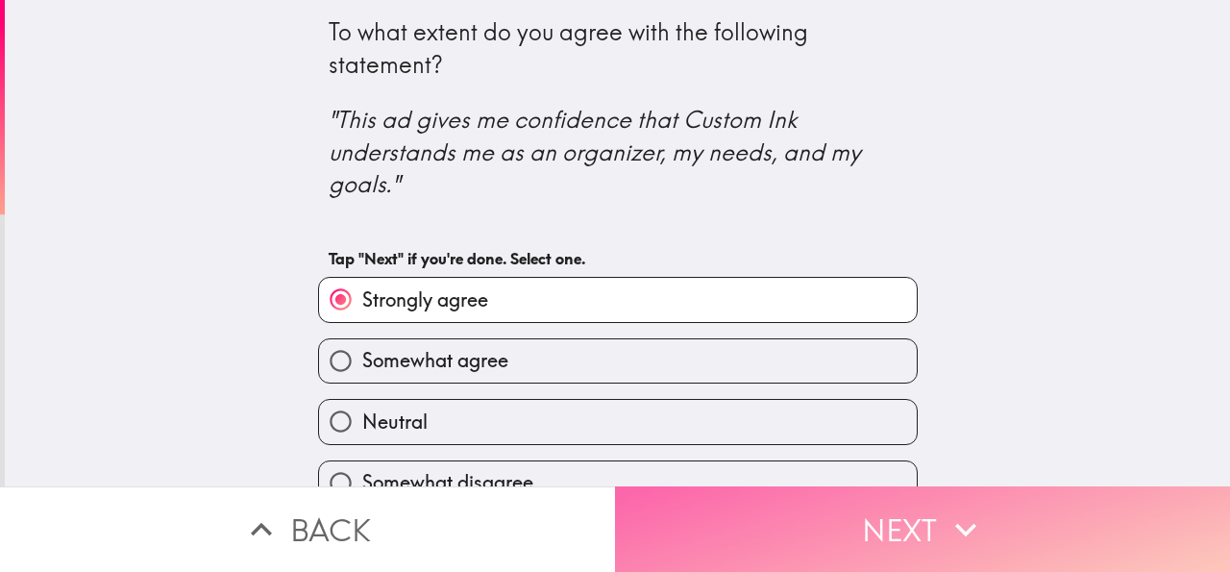
click at [714, 504] on button "Next" at bounding box center [922, 529] width 615 height 86
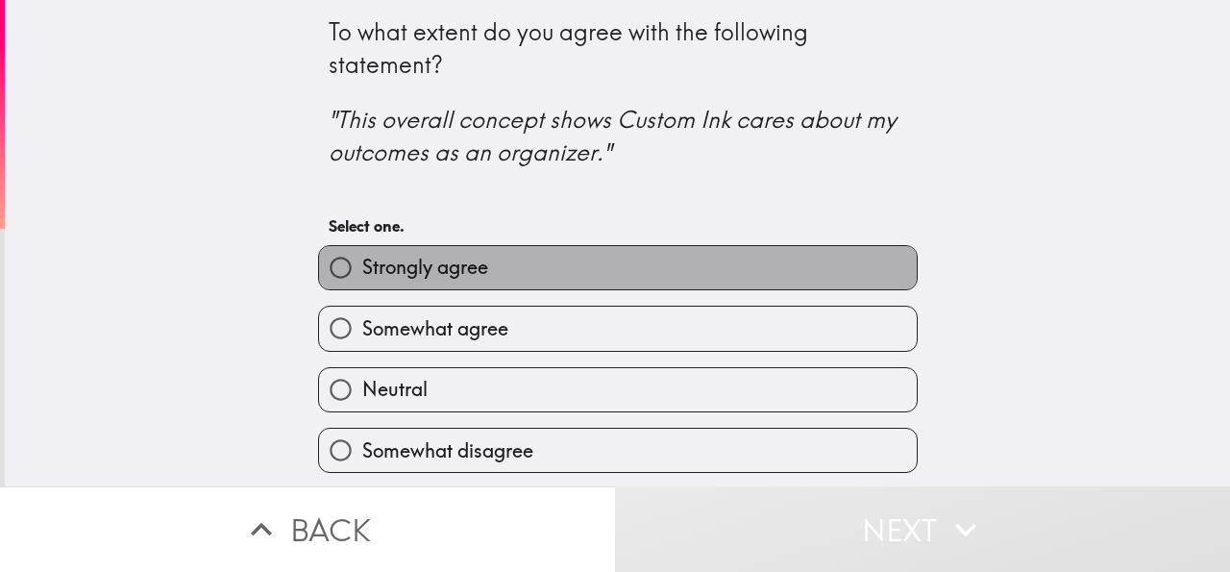
click at [595, 278] on label "Strongly agree" at bounding box center [618, 267] width 598 height 43
click at [362, 278] on input "Strongly agree" at bounding box center [340, 267] width 43 height 43
radio input "true"
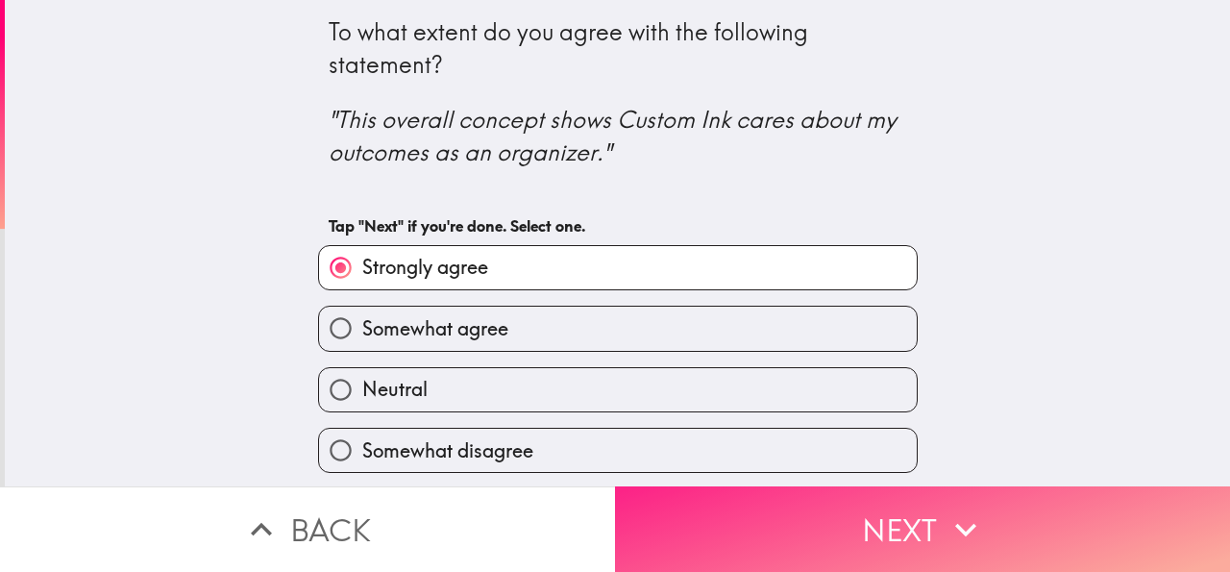
click at [712, 508] on button "Next" at bounding box center [922, 529] width 615 height 86
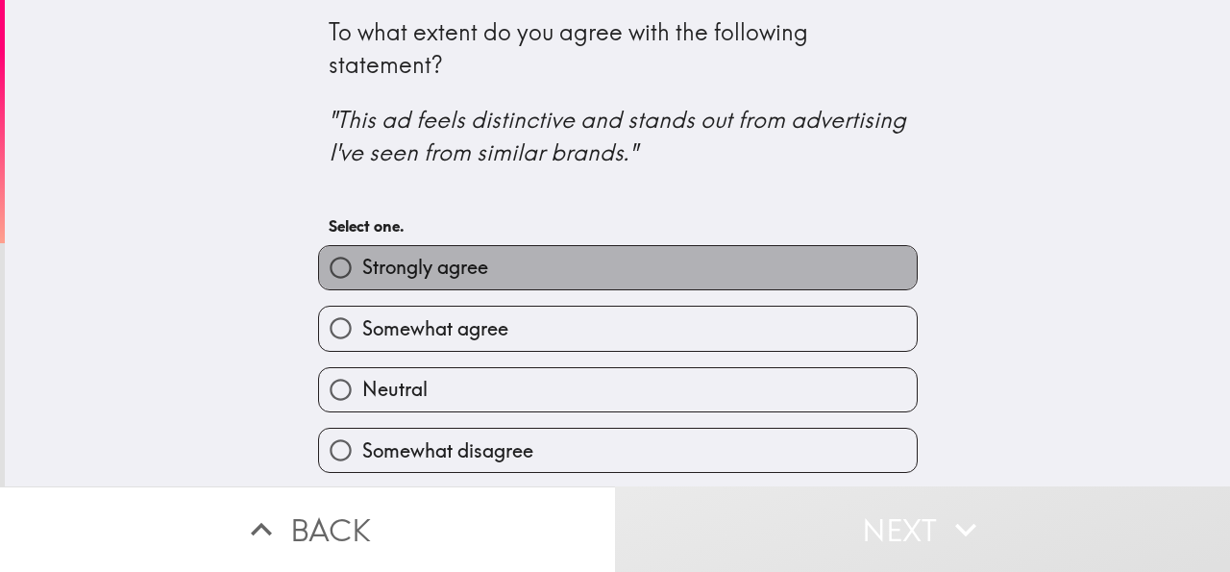
click at [640, 283] on label "Strongly agree" at bounding box center [618, 267] width 598 height 43
click at [362, 283] on input "Strongly agree" at bounding box center [340, 267] width 43 height 43
radio input "true"
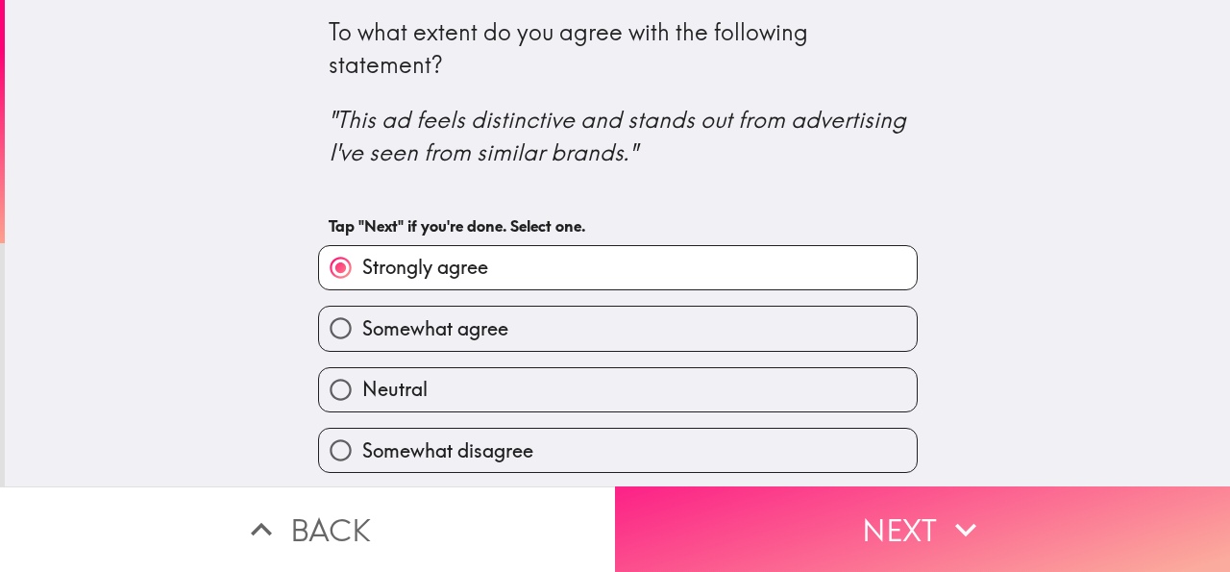
click at [722, 493] on button "Next" at bounding box center [922, 529] width 615 height 86
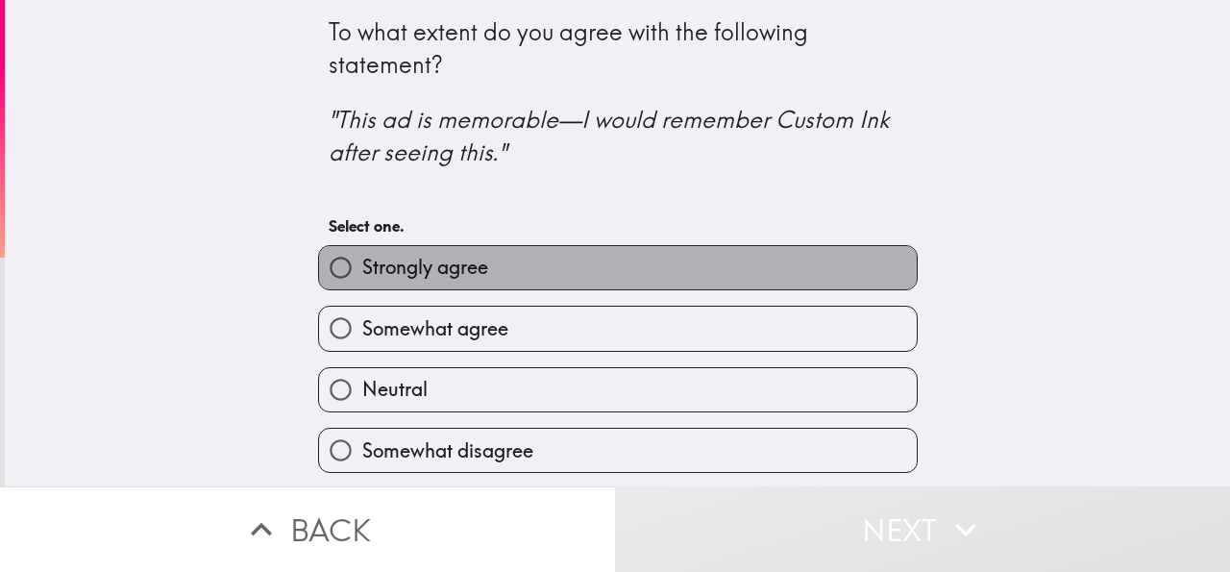
click at [685, 262] on label "Strongly agree" at bounding box center [618, 267] width 598 height 43
click at [362, 262] on input "Strongly agree" at bounding box center [340, 267] width 43 height 43
radio input "true"
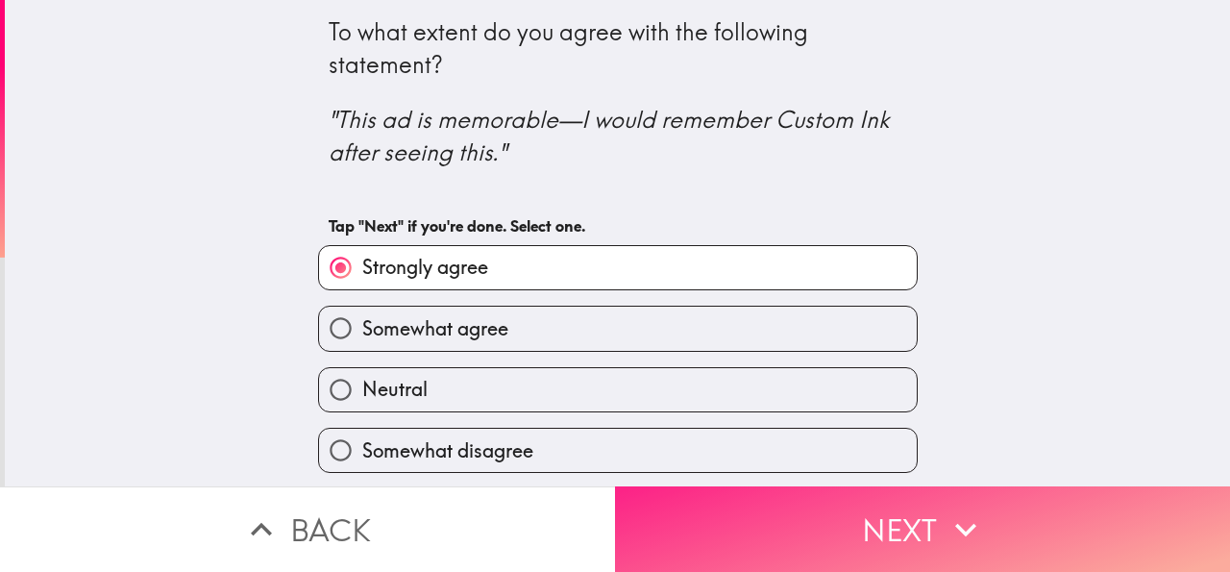
click at [728, 496] on button "Next" at bounding box center [922, 529] width 615 height 86
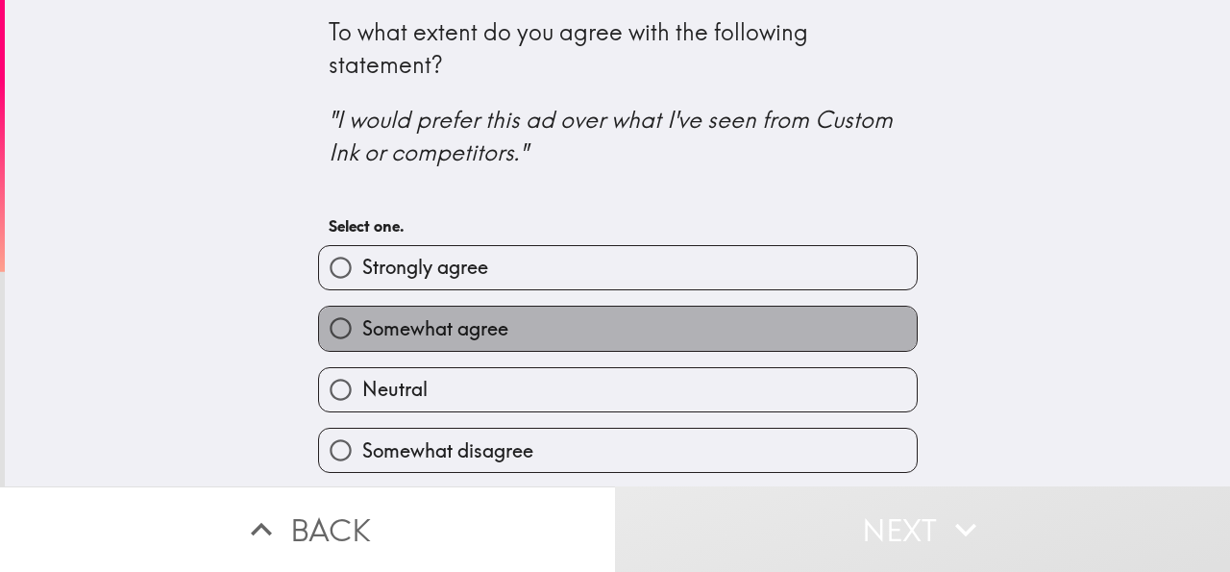
click at [628, 325] on label "Somewhat agree" at bounding box center [618, 328] width 598 height 43
click at [362, 325] on input "Somewhat agree" at bounding box center [340, 328] width 43 height 43
radio input "true"
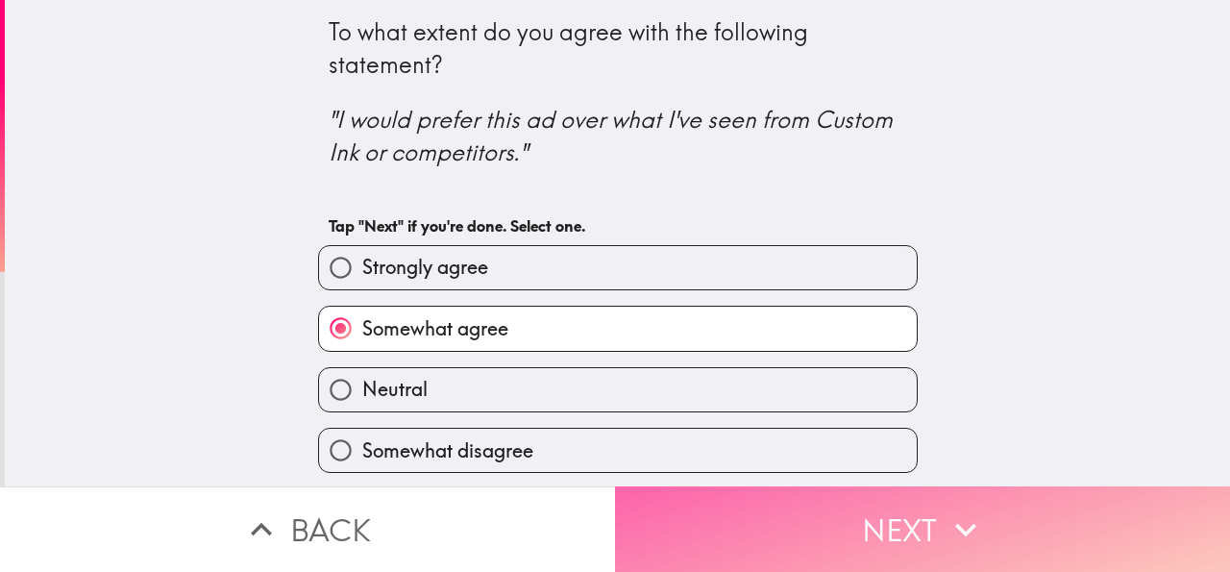
click at [728, 513] on button "Next" at bounding box center [922, 529] width 615 height 86
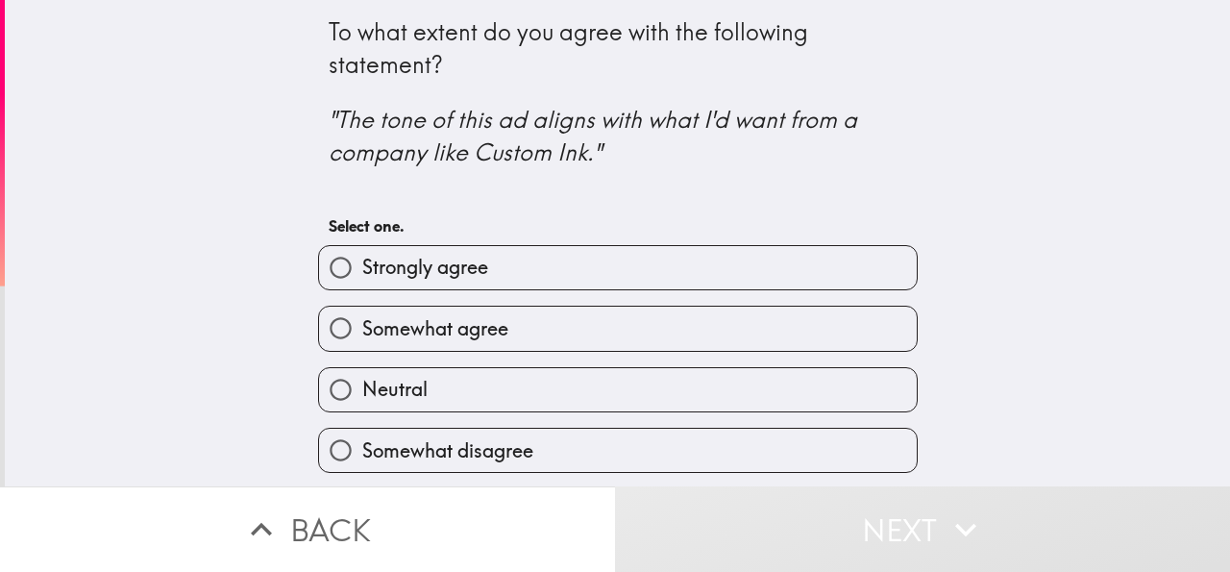
click at [674, 280] on label "Strongly agree" at bounding box center [618, 267] width 598 height 43
click at [362, 280] on input "Strongly agree" at bounding box center [340, 267] width 43 height 43
radio input "true"
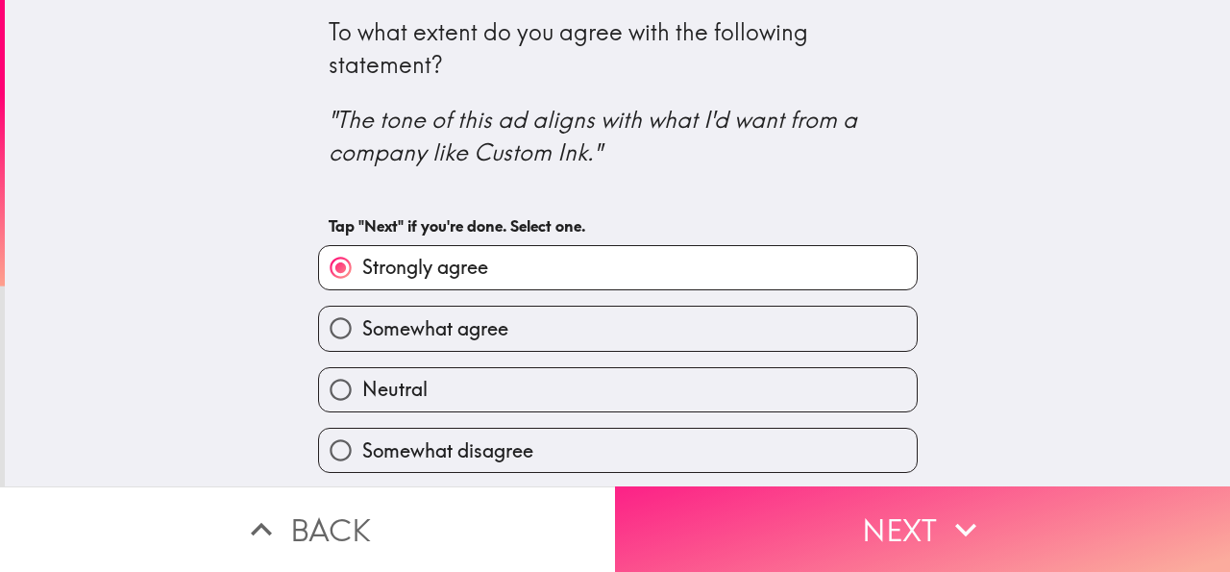
click at [733, 501] on button "Next" at bounding box center [922, 529] width 615 height 86
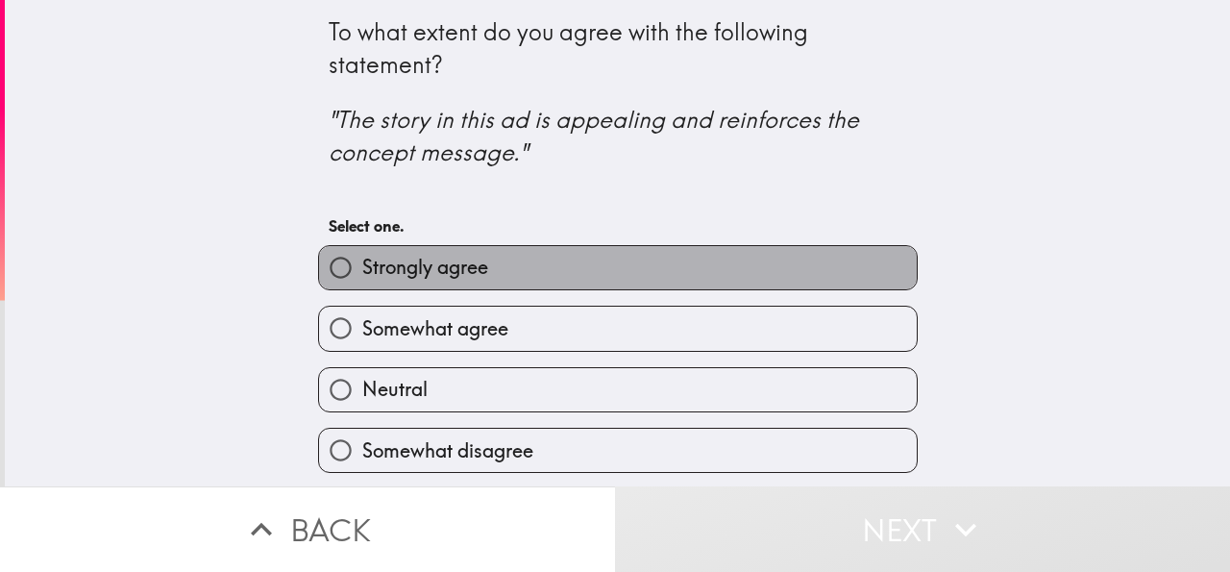
click at [633, 280] on label "Strongly agree" at bounding box center [618, 267] width 598 height 43
click at [362, 280] on input "Strongly agree" at bounding box center [340, 267] width 43 height 43
radio input "true"
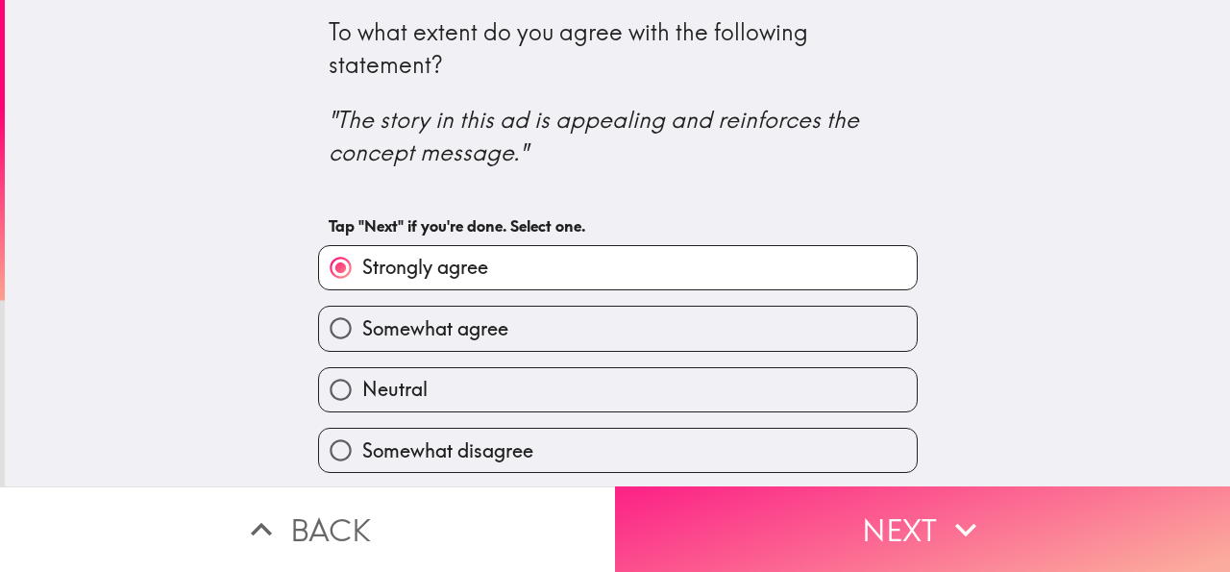
click at [753, 503] on button "Next" at bounding box center [922, 529] width 615 height 86
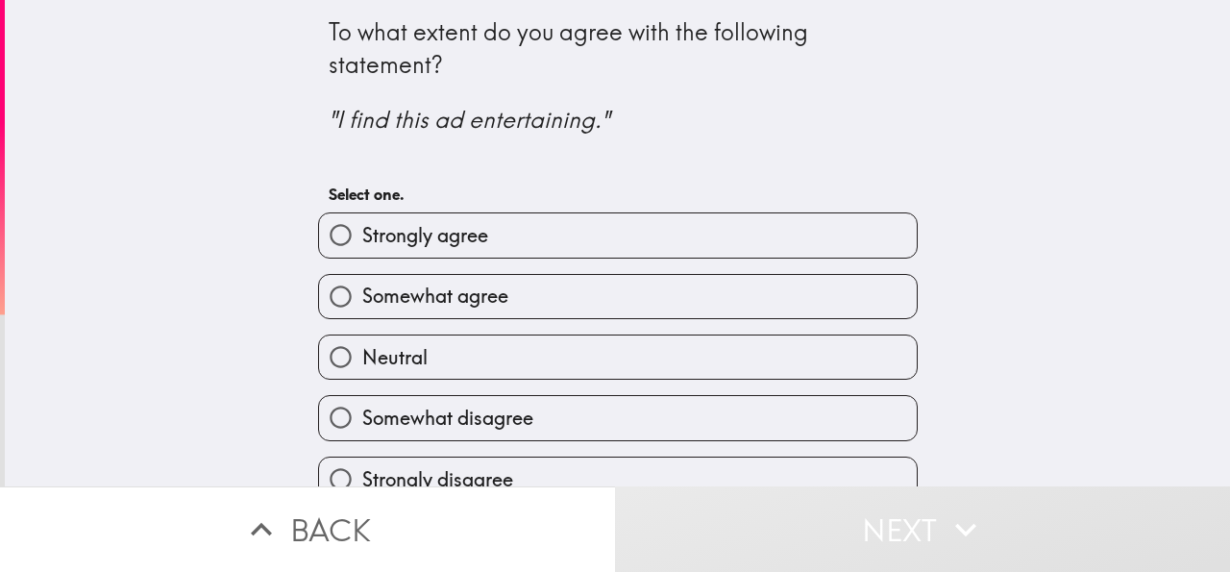
click at [692, 245] on label "Strongly agree" at bounding box center [618, 234] width 598 height 43
click at [362, 245] on input "Strongly agree" at bounding box center [340, 234] width 43 height 43
radio input "true"
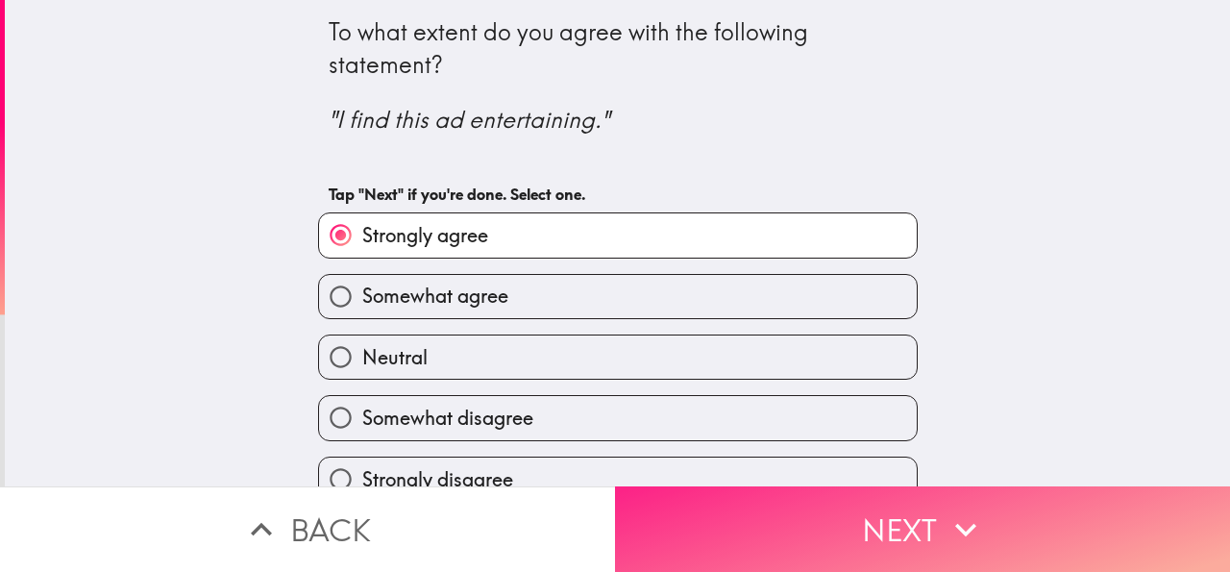
click at [748, 486] on button "Next" at bounding box center [922, 529] width 615 height 86
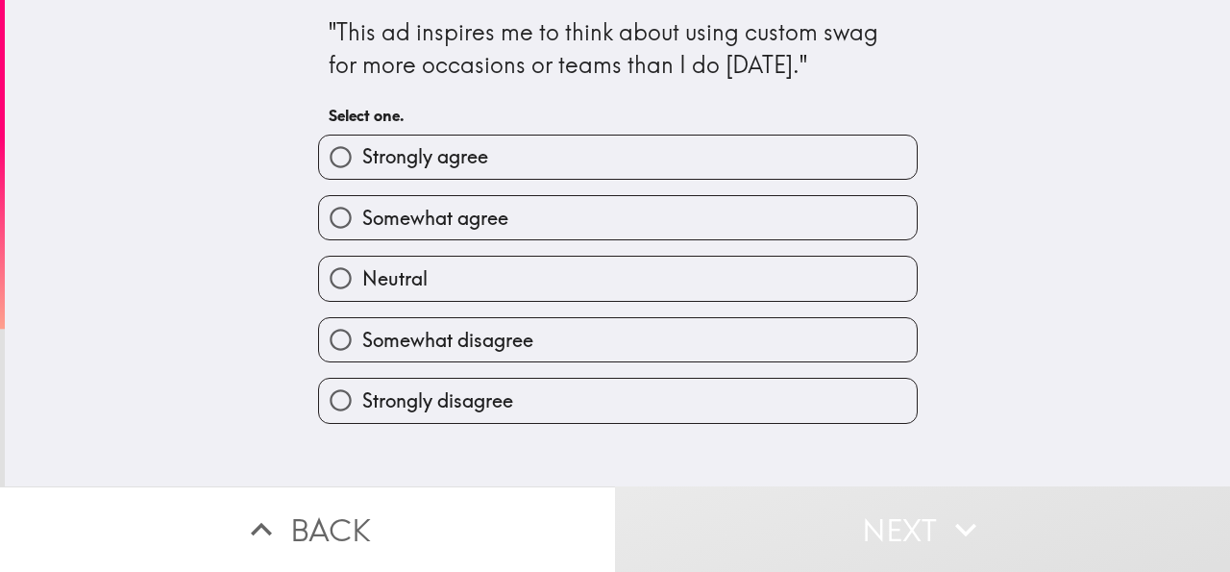
click at [712, 160] on label "Strongly agree" at bounding box center [618, 157] width 598 height 43
click at [362, 160] on input "Strongly agree" at bounding box center [340, 157] width 43 height 43
radio input "true"
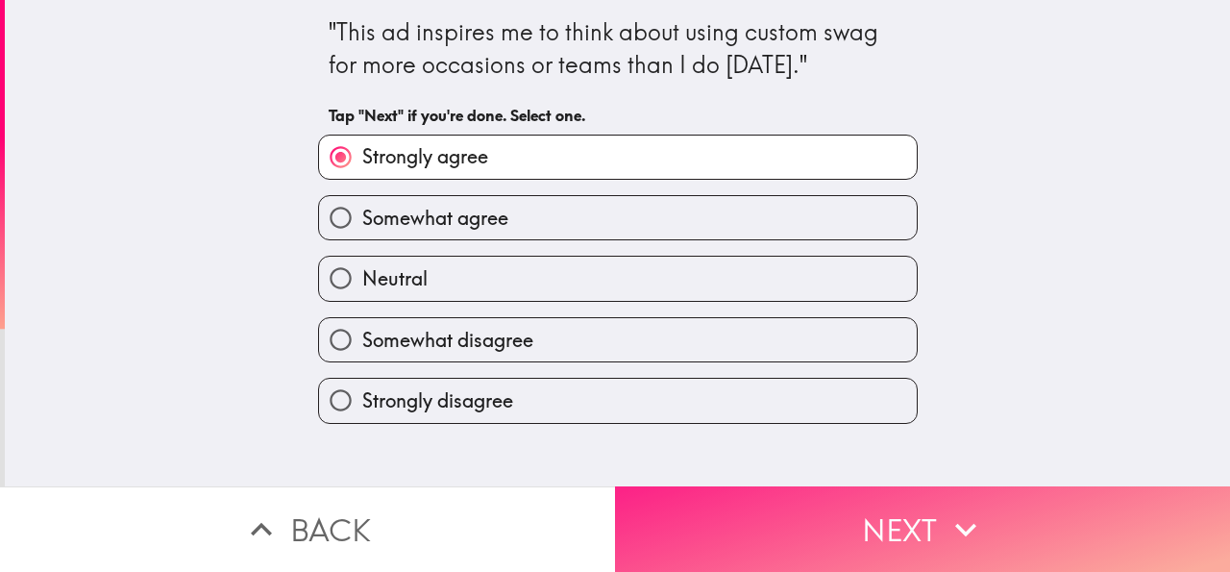
click at [743, 487] on button "Next" at bounding box center [922, 529] width 615 height 86
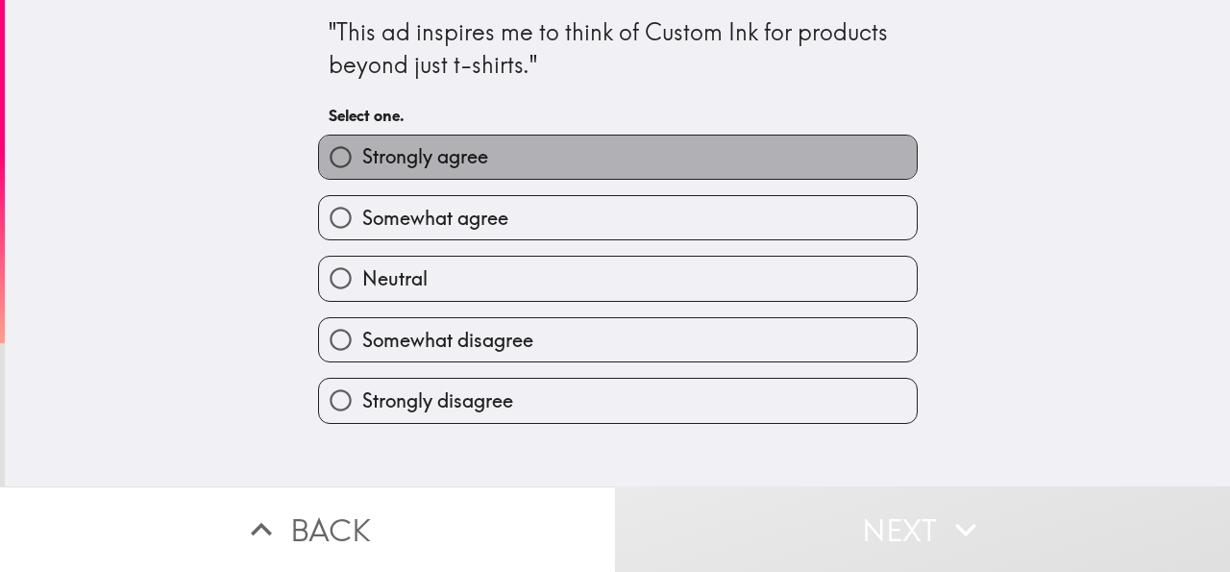
click at [620, 159] on label "Strongly agree" at bounding box center [618, 157] width 598 height 43
click at [362, 159] on input "Strongly agree" at bounding box center [340, 157] width 43 height 43
radio input "true"
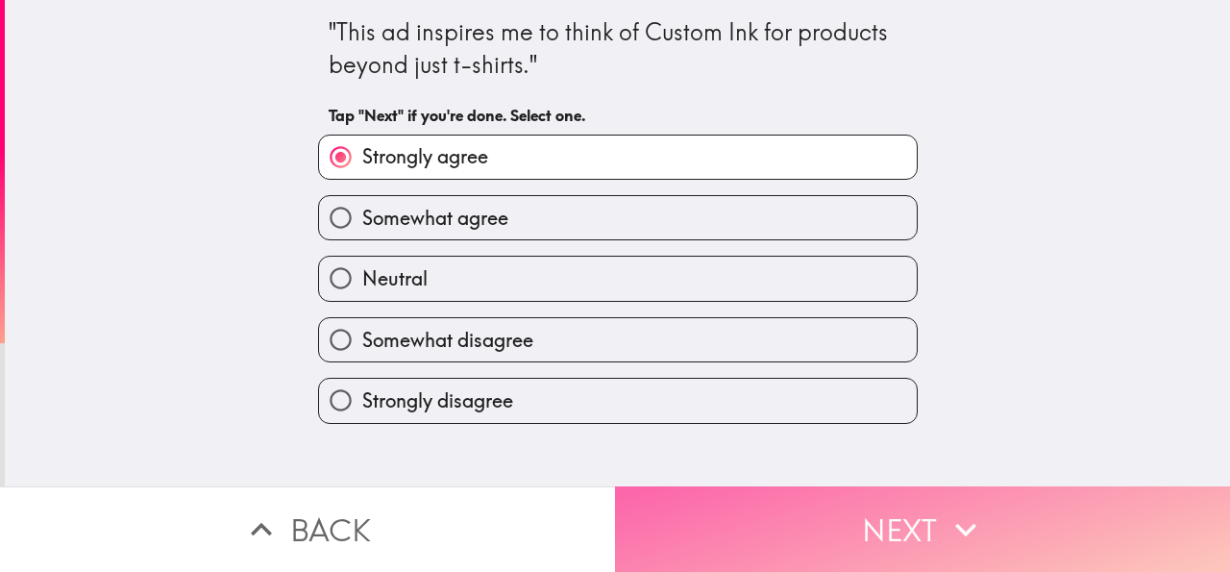
click at [746, 507] on button "Next" at bounding box center [922, 529] width 615 height 86
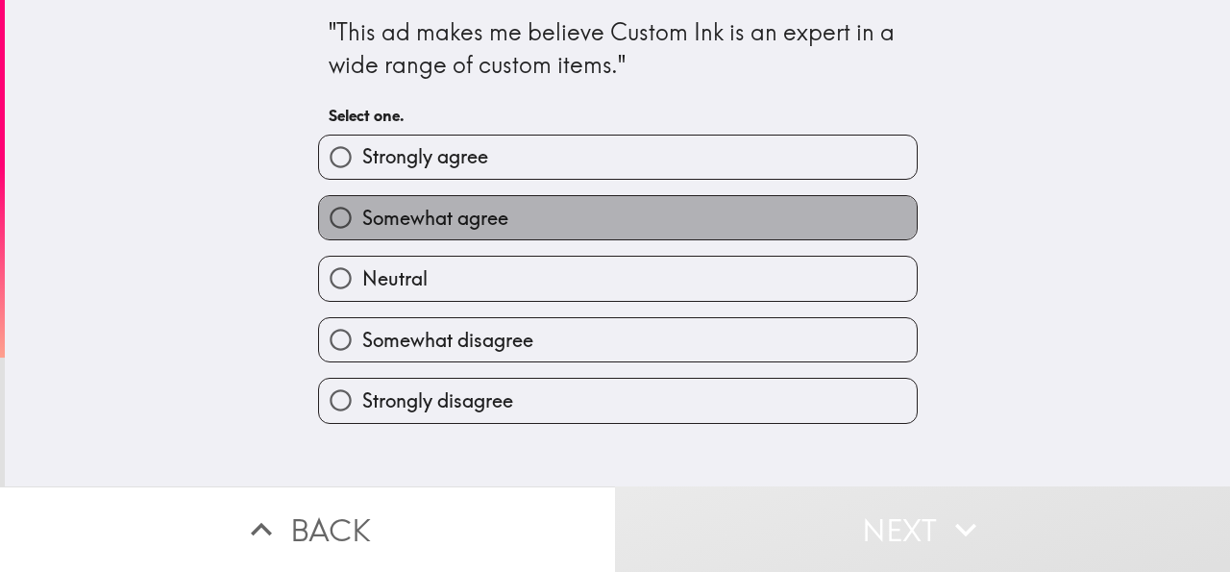
click at [586, 216] on label "Somewhat agree" at bounding box center [618, 217] width 598 height 43
click at [362, 216] on input "Somewhat agree" at bounding box center [340, 217] width 43 height 43
radio input "true"
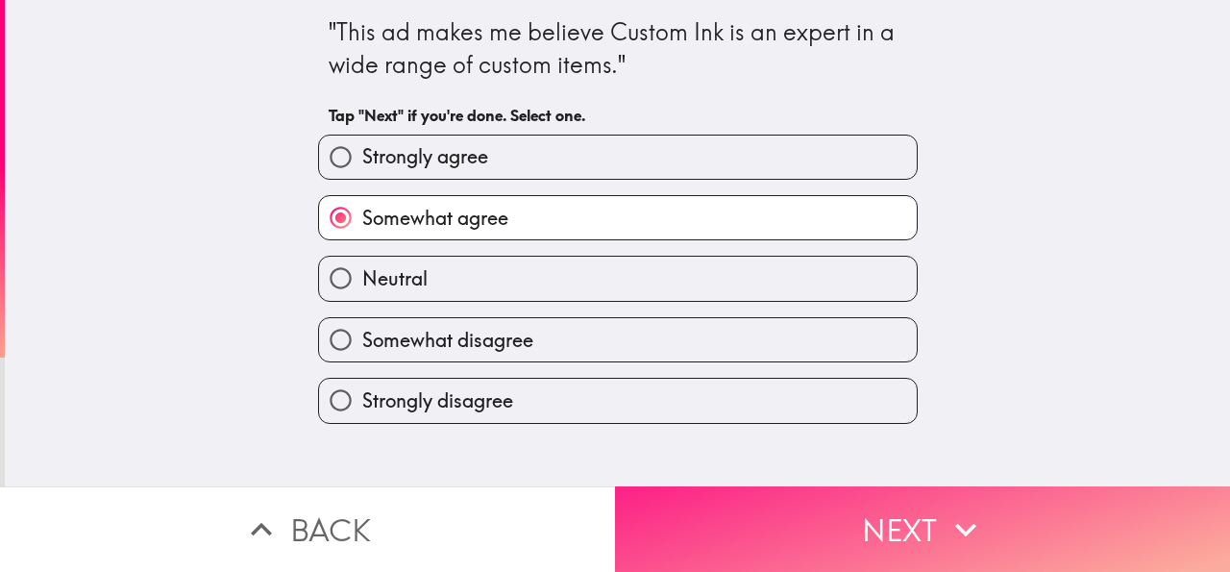
click at [703, 489] on button "Next" at bounding box center [922, 529] width 615 height 86
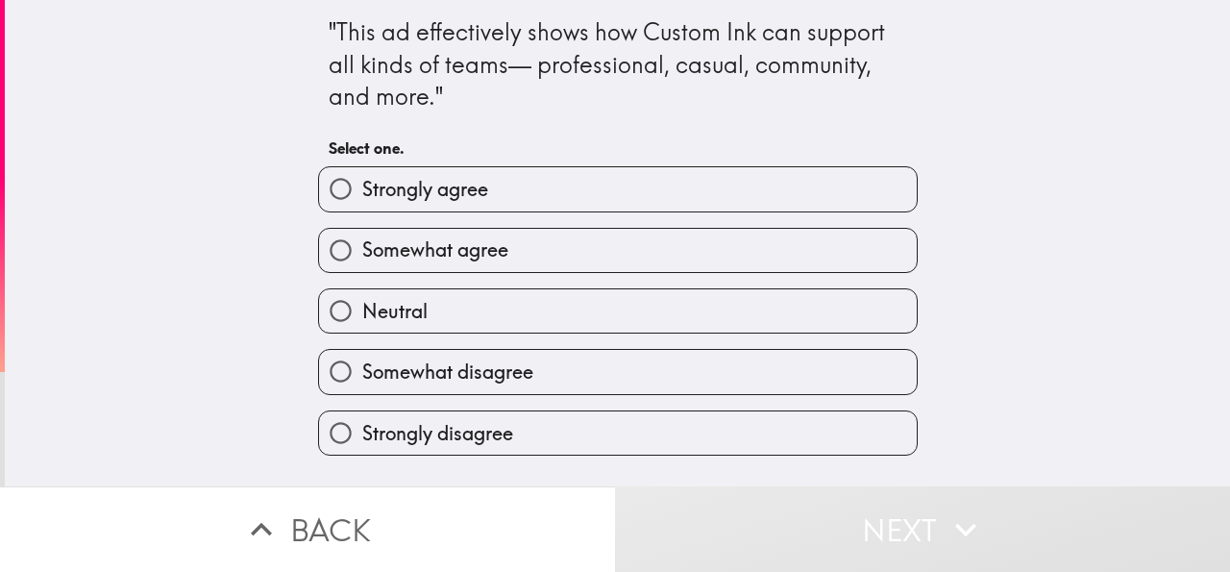
click at [676, 204] on label "Strongly agree" at bounding box center [618, 188] width 598 height 43
click at [362, 204] on input "Strongly agree" at bounding box center [340, 188] width 43 height 43
radio input "true"
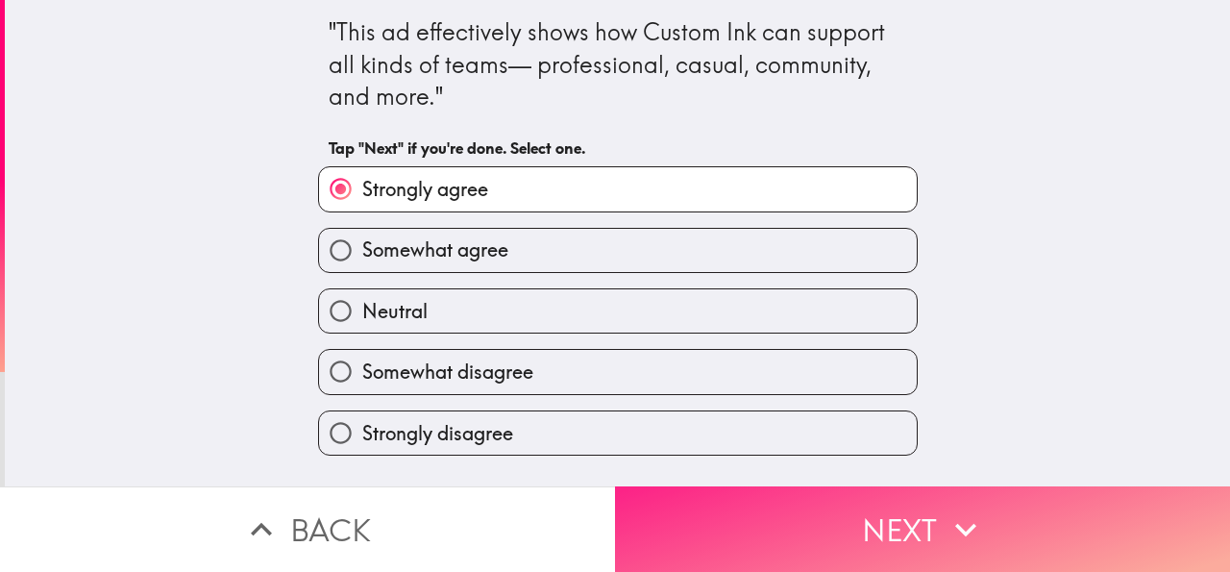
click at [738, 499] on button "Next" at bounding box center [922, 529] width 615 height 86
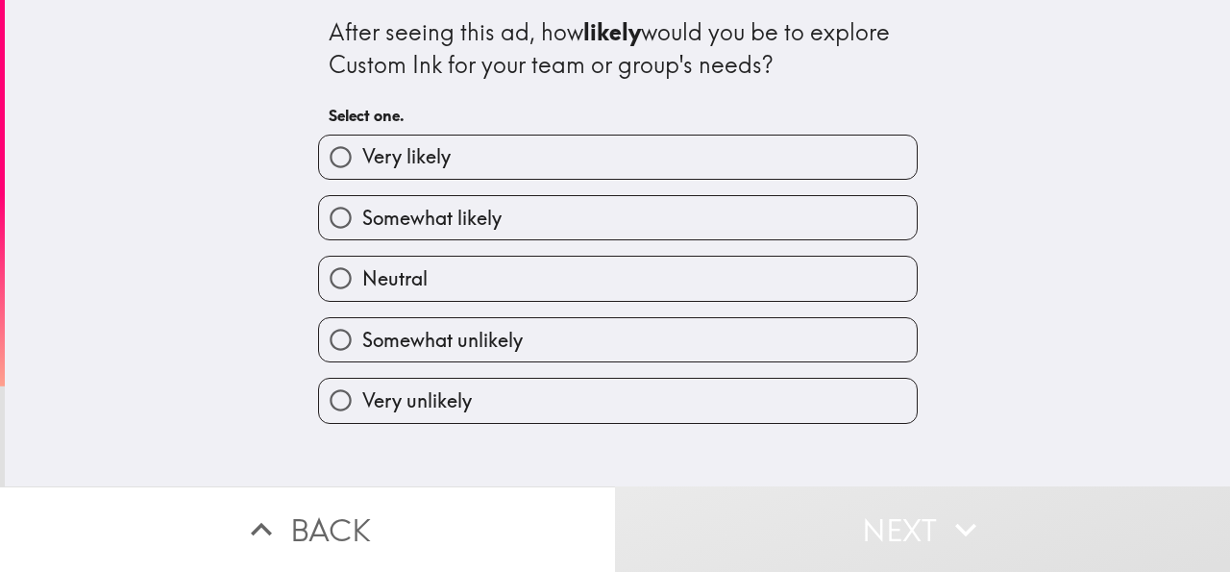
click at [703, 176] on label "Very likely" at bounding box center [618, 157] width 598 height 43
click at [362, 176] on input "Very likely" at bounding box center [340, 157] width 43 height 43
radio input "true"
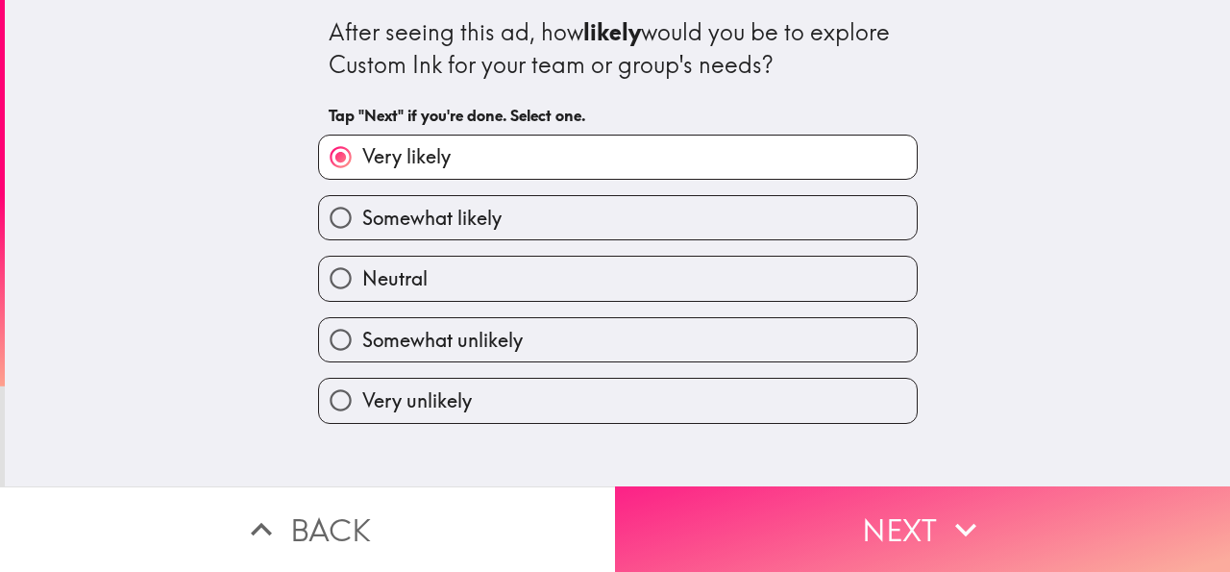
click at [756, 503] on button "Next" at bounding box center [922, 529] width 615 height 86
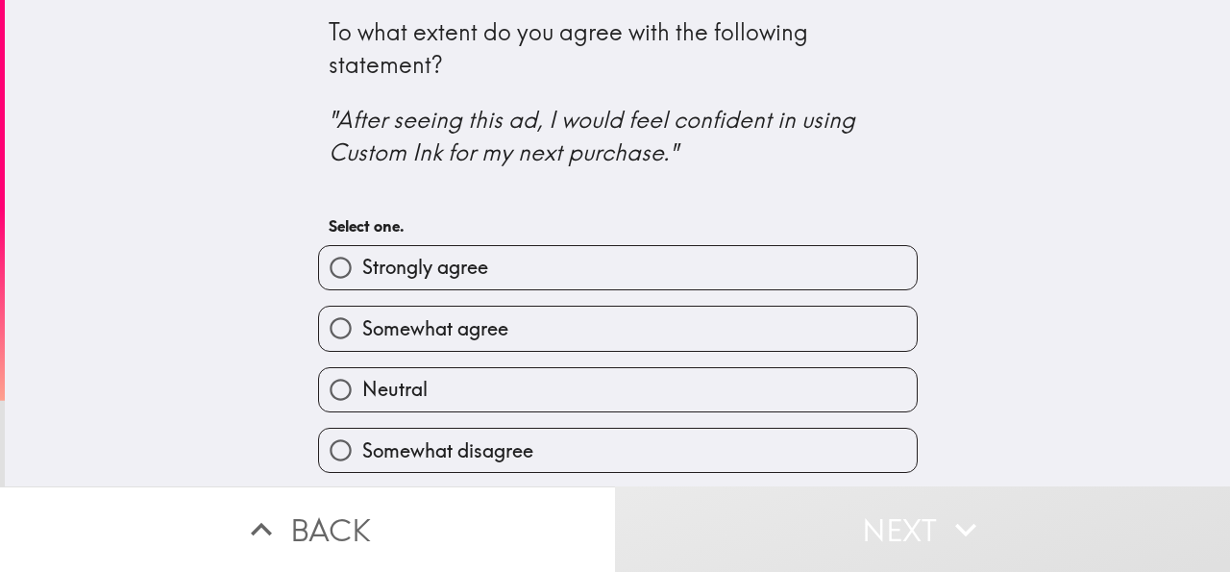
click at [647, 287] on label "Strongly agree" at bounding box center [618, 267] width 598 height 43
click at [362, 287] on input "Strongly agree" at bounding box center [340, 267] width 43 height 43
radio input "true"
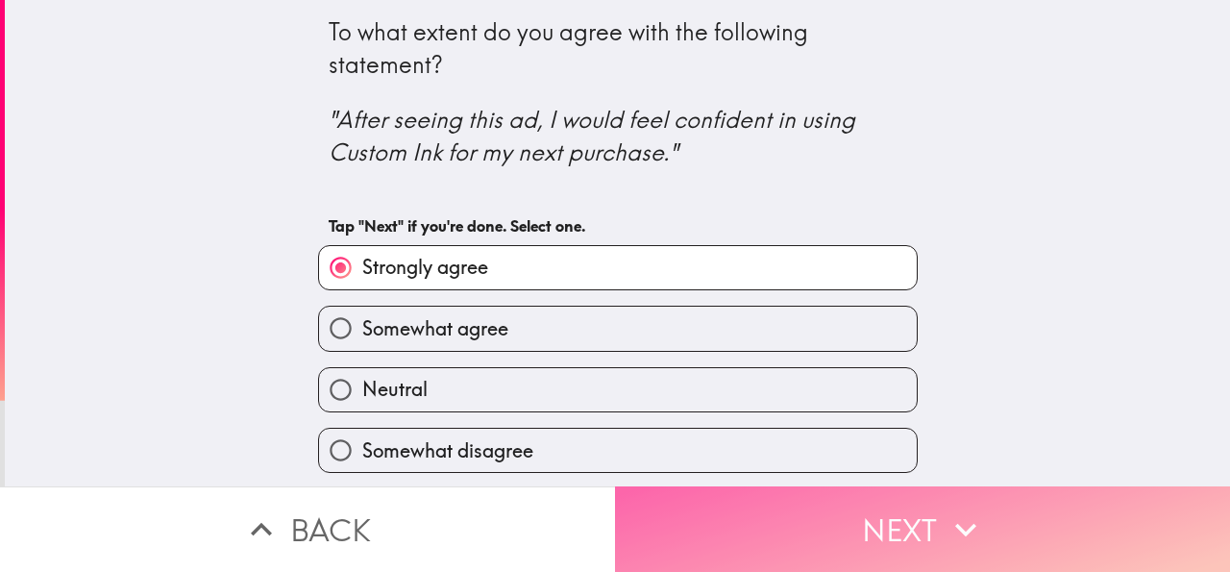
click at [745, 518] on button "Next" at bounding box center [922, 529] width 615 height 86
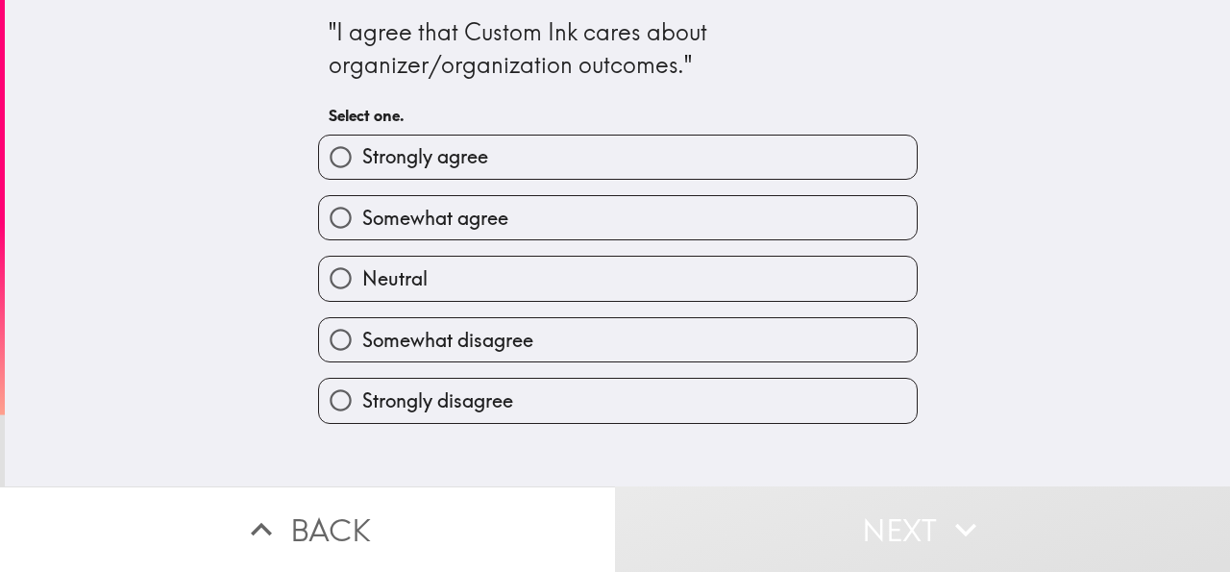
click at [696, 164] on label "Strongly agree" at bounding box center [618, 157] width 598 height 43
click at [362, 164] on input "Strongly agree" at bounding box center [340, 157] width 43 height 43
radio input "true"
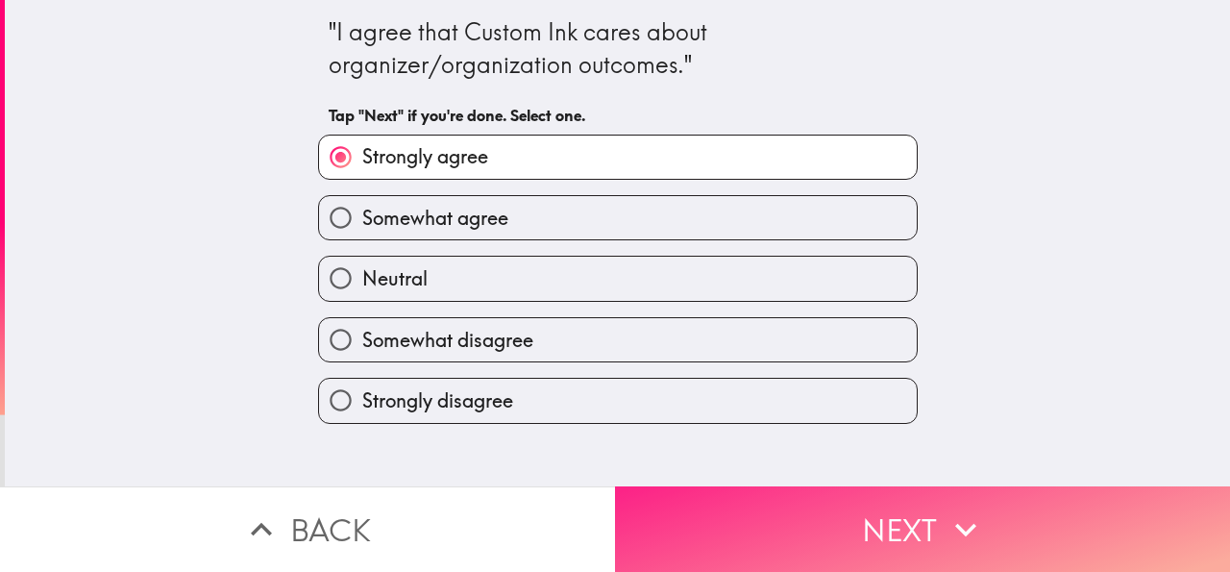
click at [785, 518] on button "Next" at bounding box center [922, 529] width 615 height 86
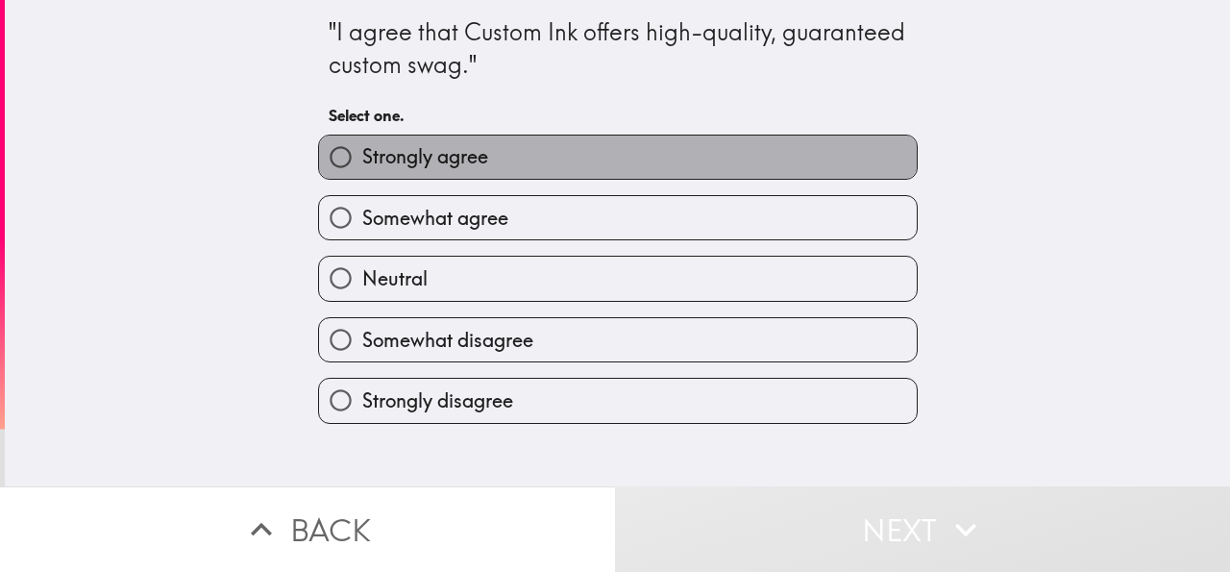
click at [752, 153] on label "Strongly agree" at bounding box center [618, 157] width 598 height 43
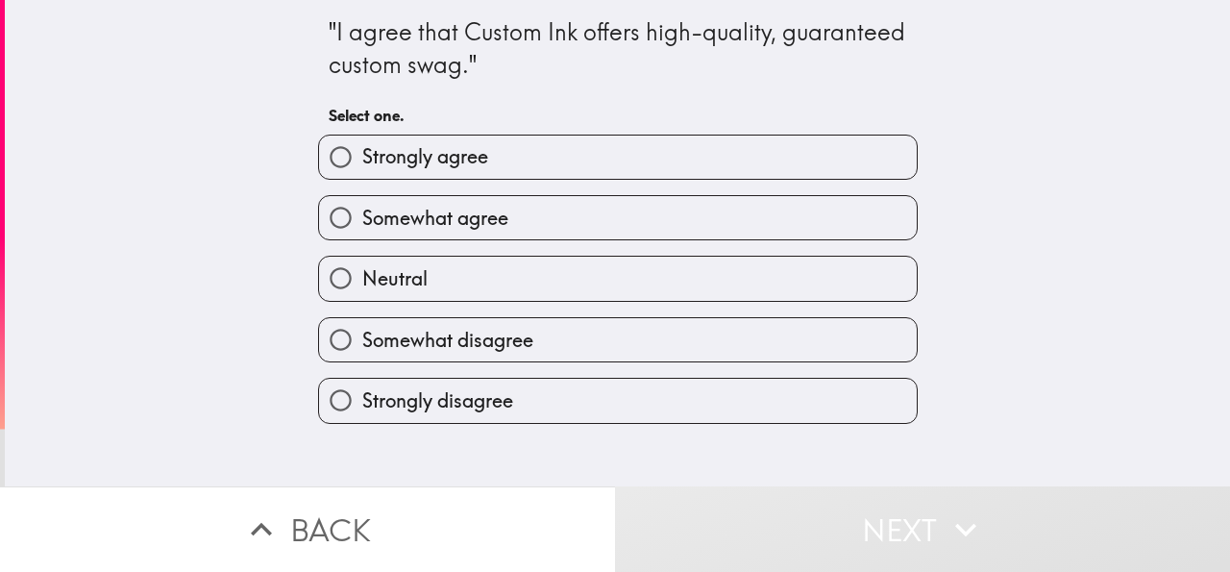
click at [837, 493] on button "Next" at bounding box center [922, 529] width 615 height 86
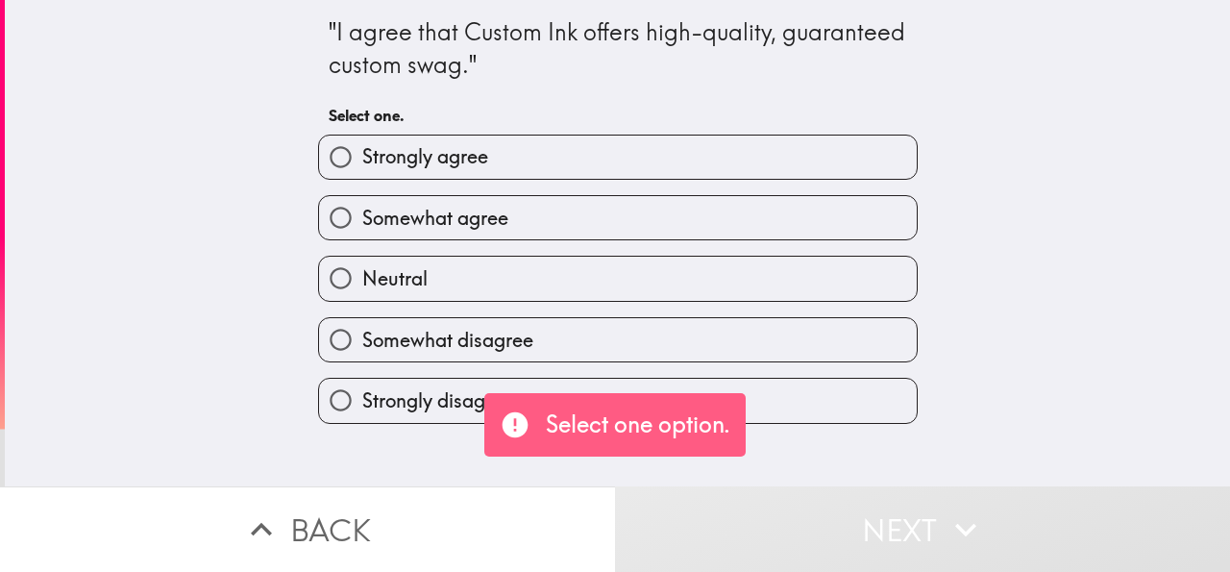
click at [806, 157] on label "Strongly agree" at bounding box center [618, 157] width 598 height 43
click at [362, 157] on input "Strongly agree" at bounding box center [340, 157] width 43 height 43
radio input "true"
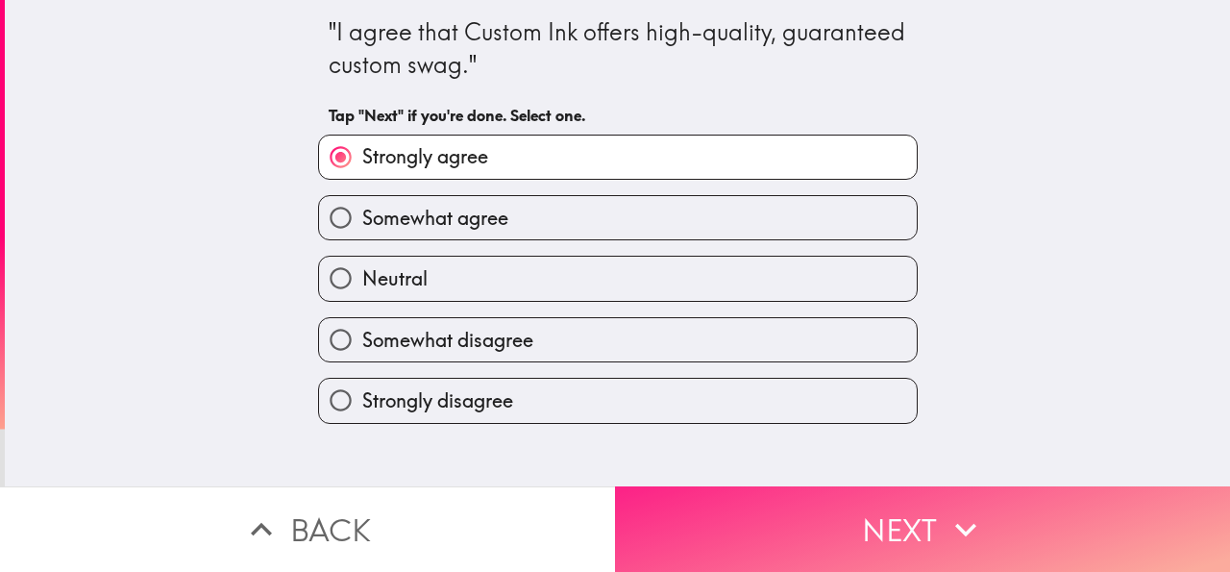
click at [860, 486] on button "Next" at bounding box center [922, 529] width 615 height 86
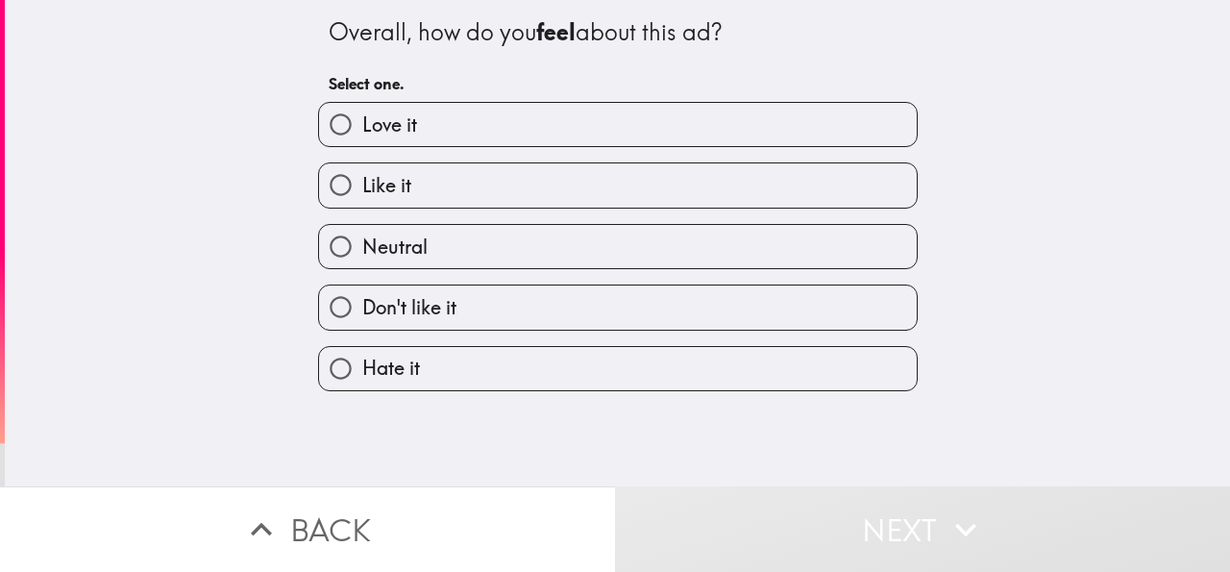
click at [593, 123] on label "Love it" at bounding box center [618, 124] width 598 height 43
click at [362, 123] on input "Love it" at bounding box center [340, 124] width 43 height 43
radio input "true"
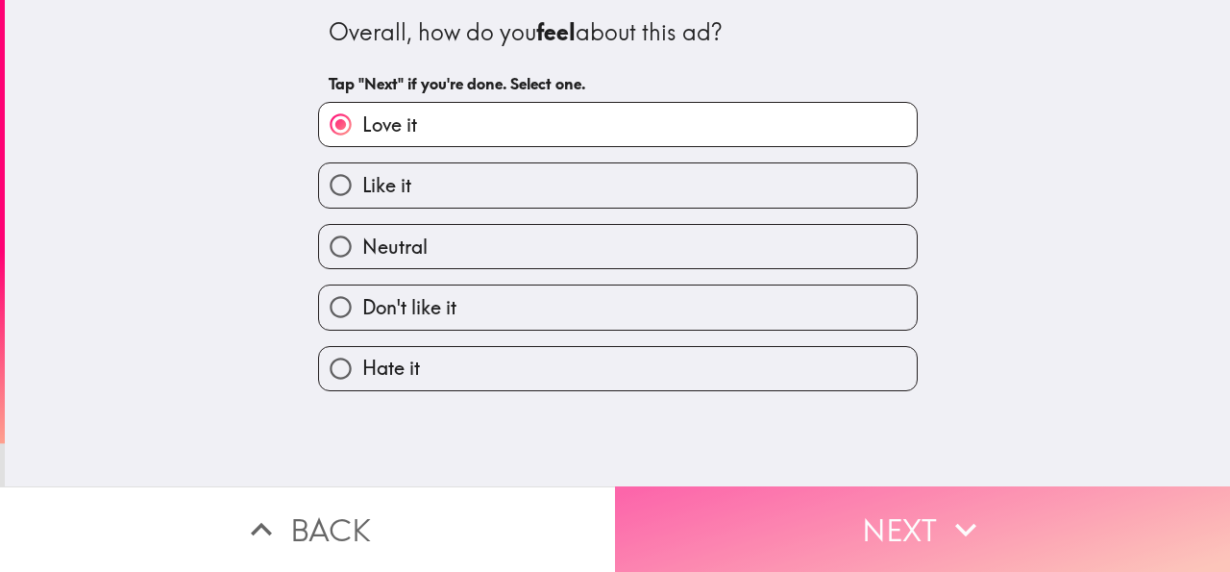
click at [690, 510] on button "Next" at bounding box center [922, 529] width 615 height 86
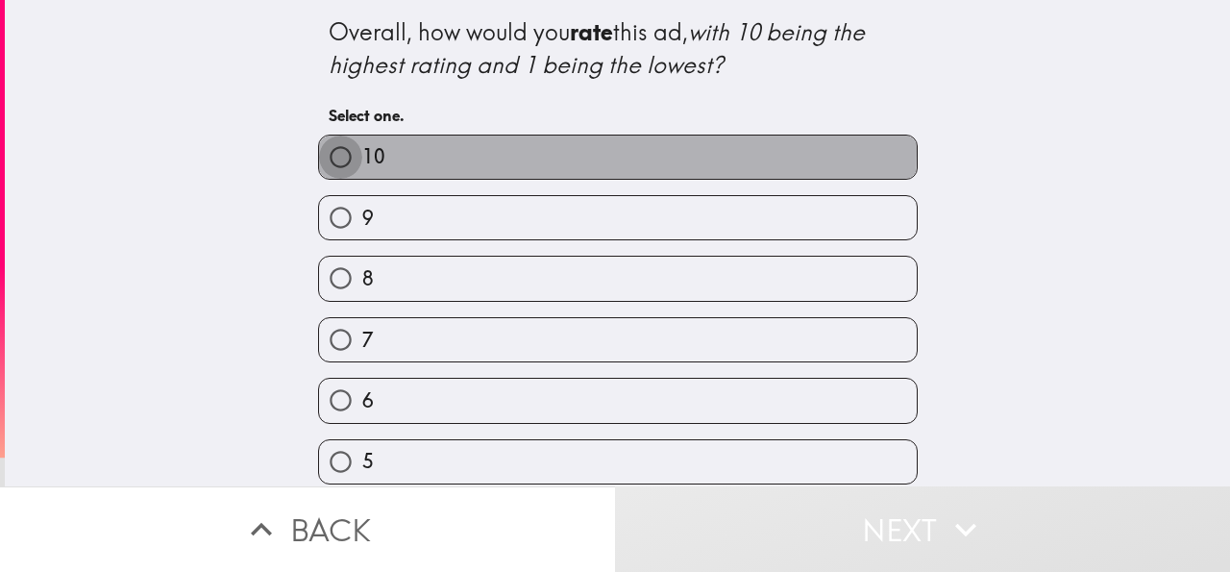
click at [345, 151] on input "10" at bounding box center [340, 157] width 43 height 43
radio input "true"
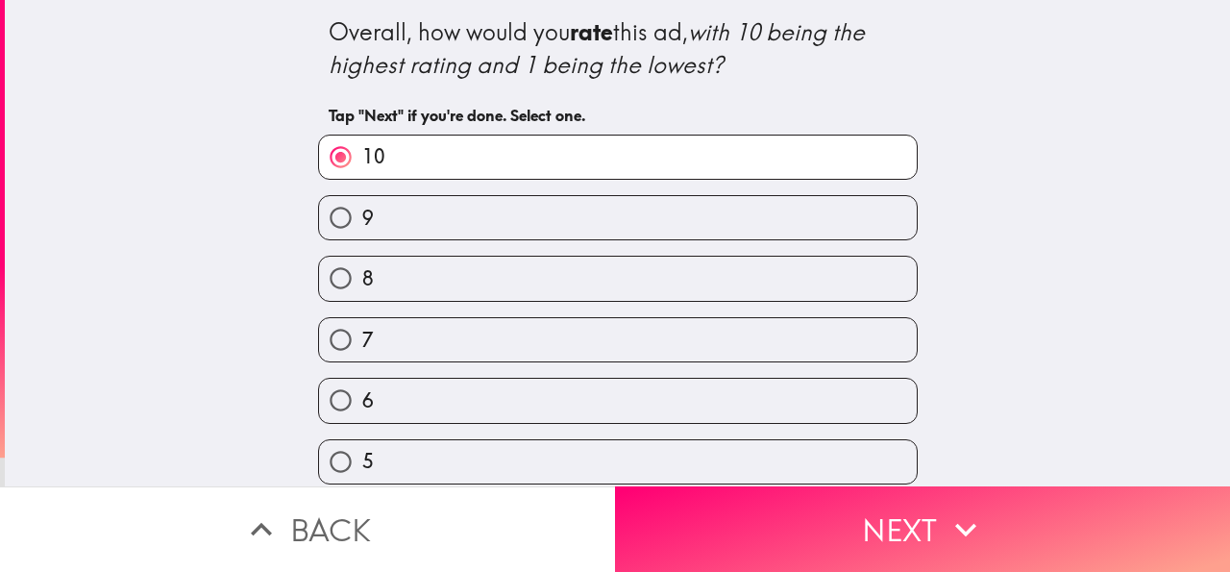
scroll to position [264, 0]
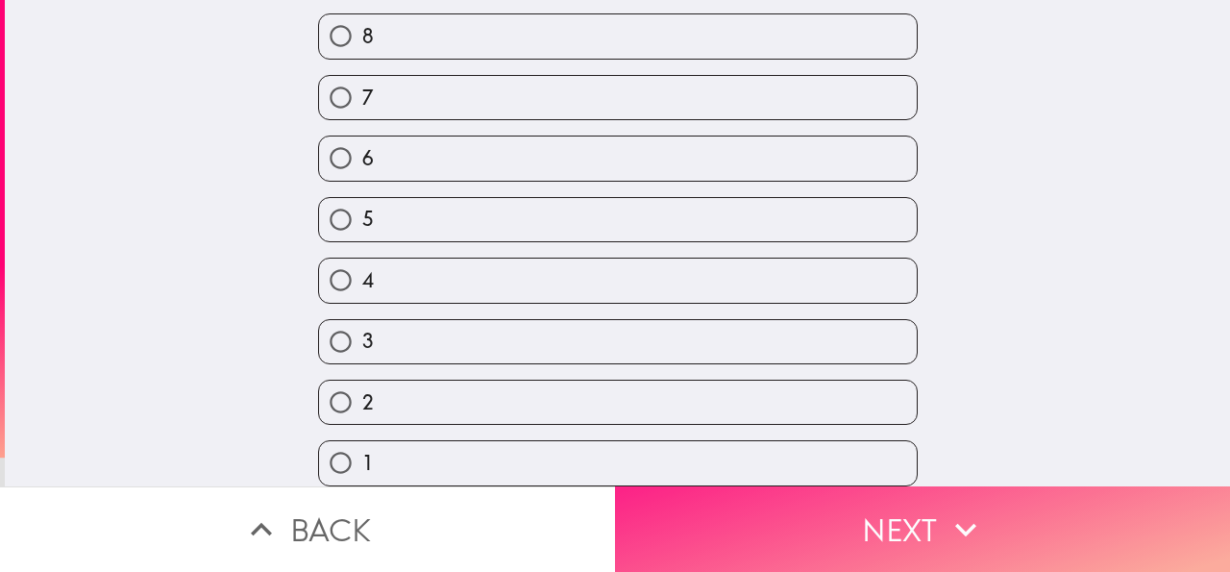
click at [728, 489] on button "Next" at bounding box center [922, 529] width 615 height 86
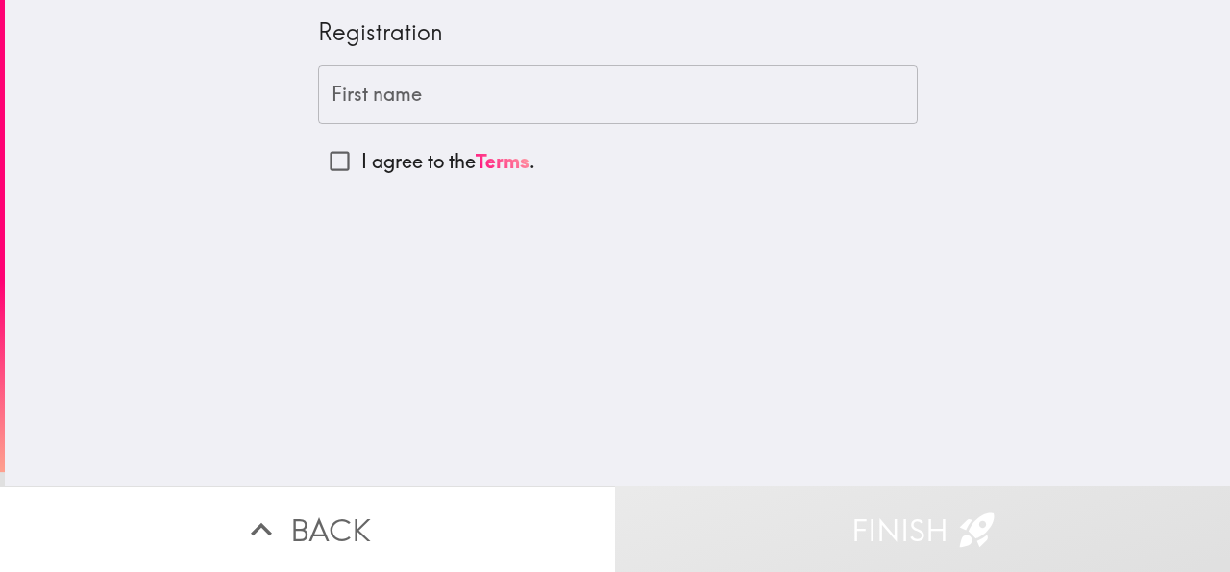
click at [455, 84] on input "First name" at bounding box center [618, 95] width 600 height 60
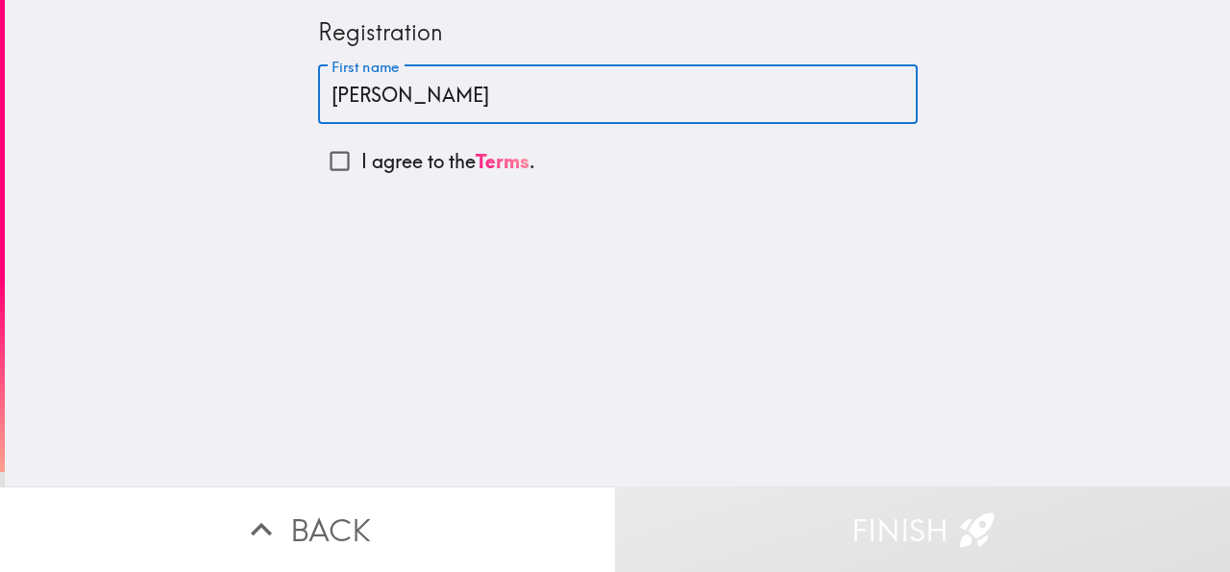
click at [625, 95] on input "[PERSON_NAME]" at bounding box center [618, 95] width 600 height 60
type input "[PERSON_NAME]"
click at [326, 166] on input "I agree to the Terms ." at bounding box center [339, 160] width 43 height 43
checkbox input "true"
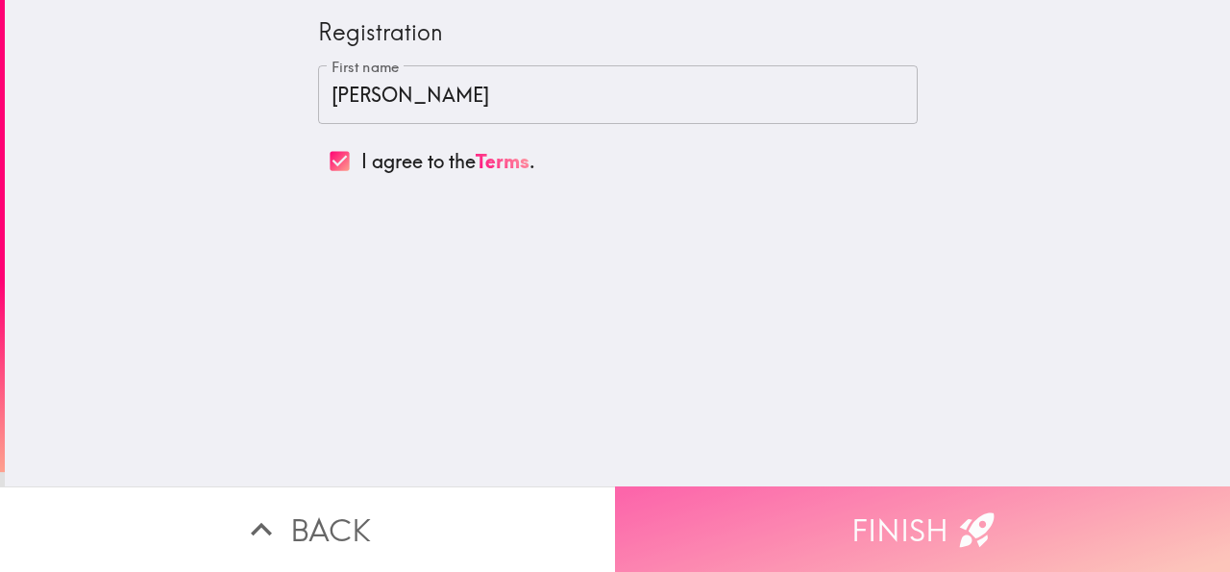
click at [795, 495] on button "Finish" at bounding box center [922, 529] width 615 height 86
